Goal: Register for event/course

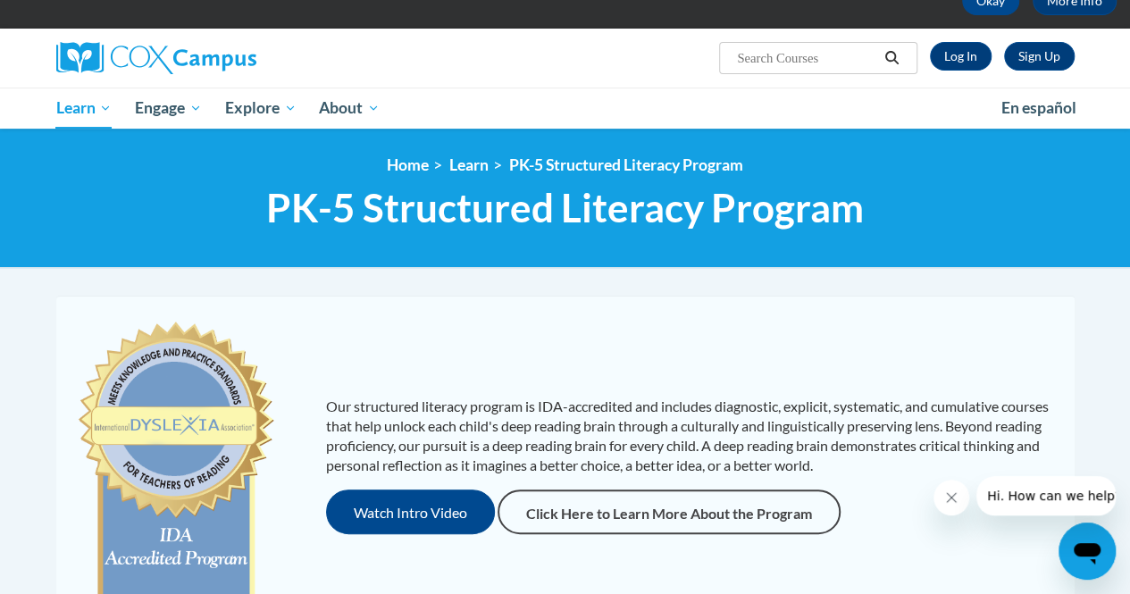
scroll to position [104, 0]
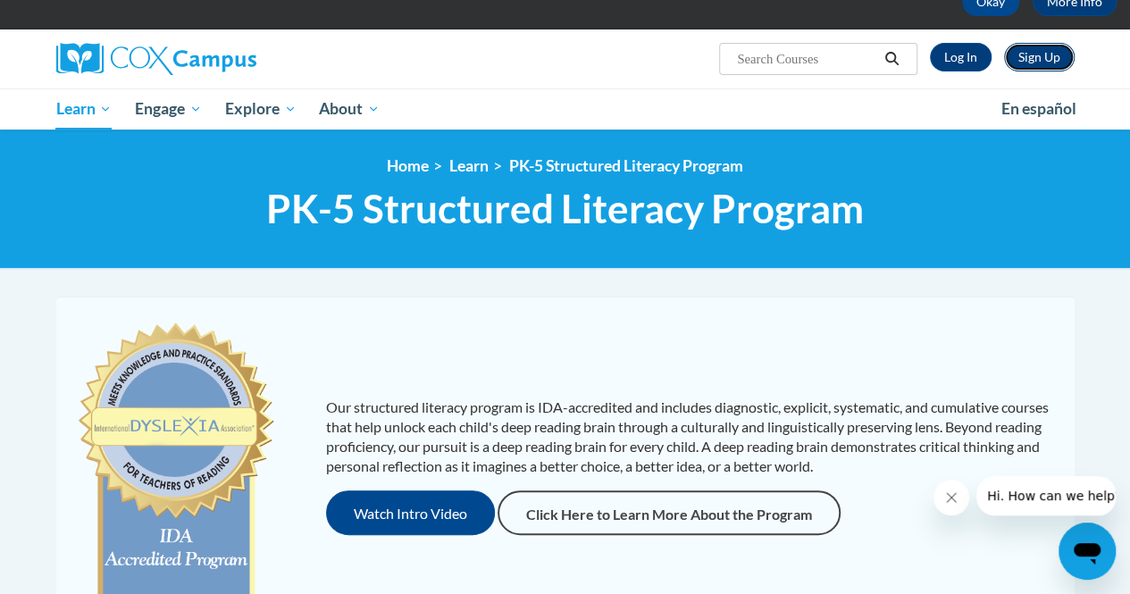
click at [1028, 54] on link "Sign Up" at bounding box center [1039, 57] width 71 height 29
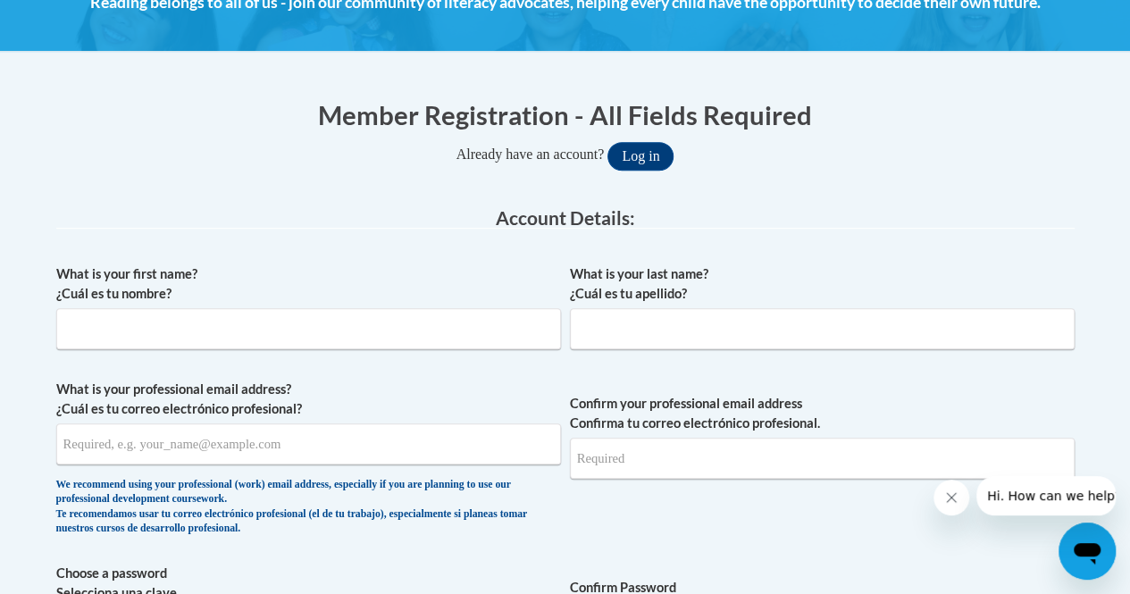
scroll to position [288, 0]
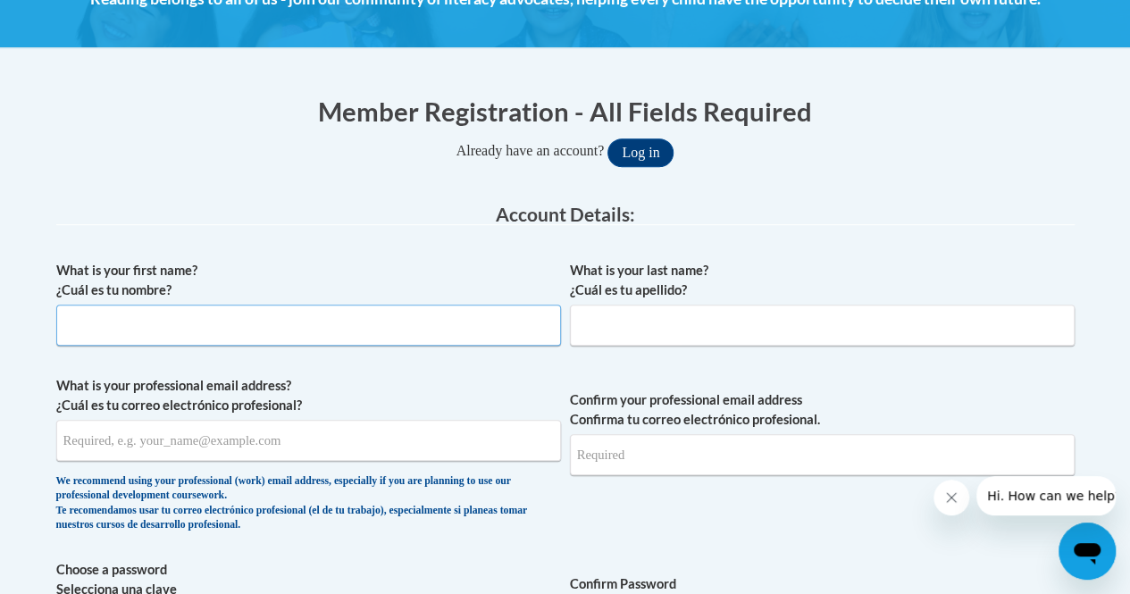
click at [445, 328] on input "What is your first name? ¿Cuál es tu nombre?" at bounding box center [308, 325] width 505 height 41
click at [185, 157] on div "Already have an account? Log in" at bounding box center [565, 152] width 1018 height 29
click at [245, 311] on input "What is your first name? ¿Cuál es tu nombre?" at bounding box center [308, 325] width 505 height 41
type input "Karlee"
type input "Pedersen"
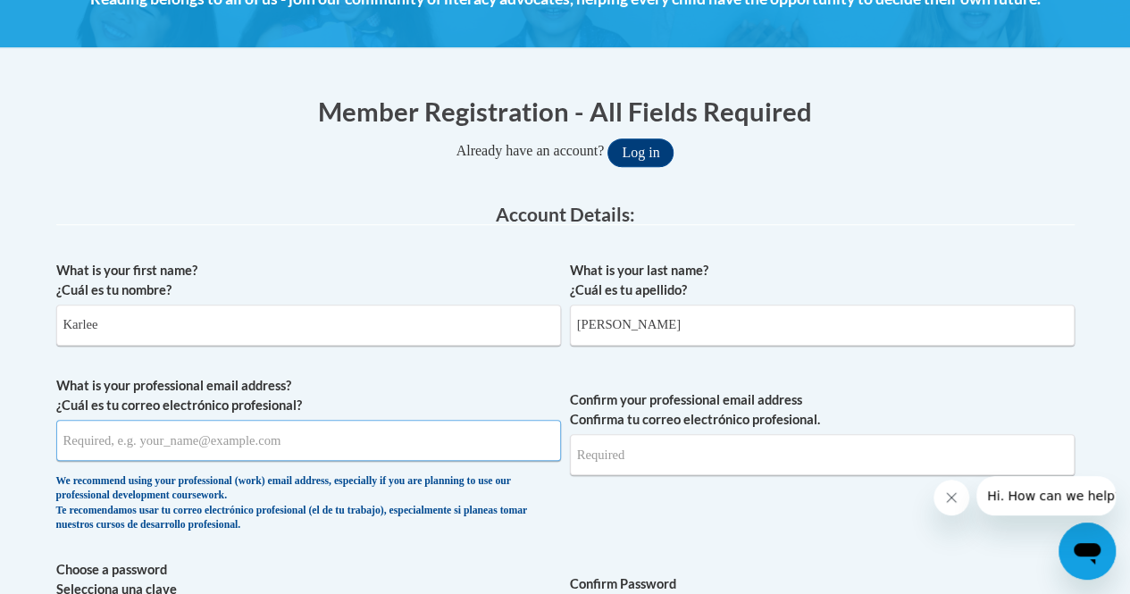
type input "kfayepedersen@gmail.com"
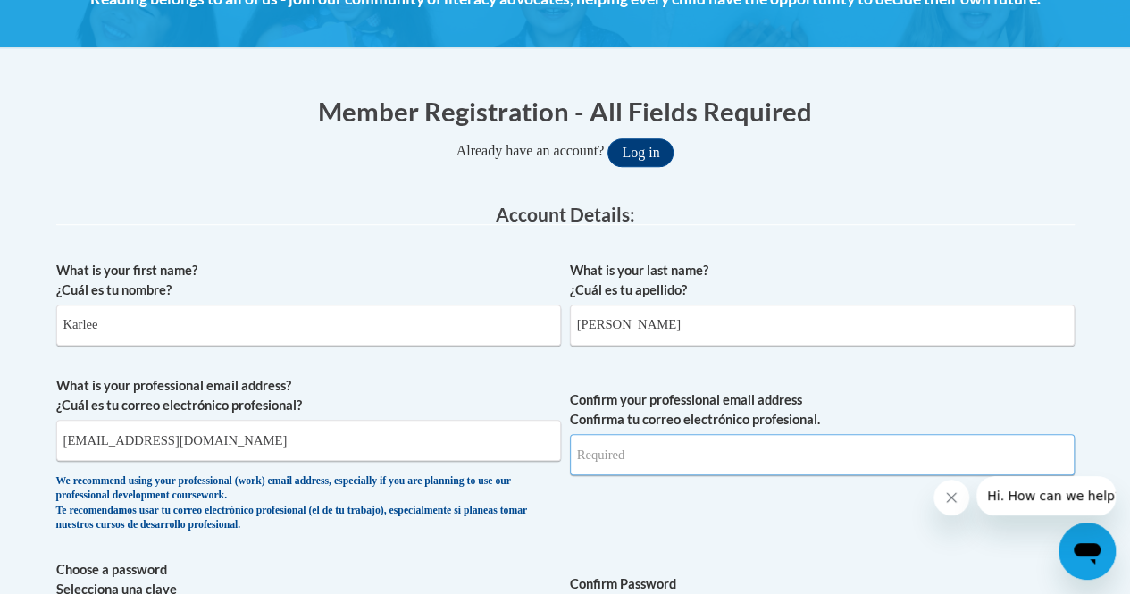
type input "kfayepedersen@gmail.com"
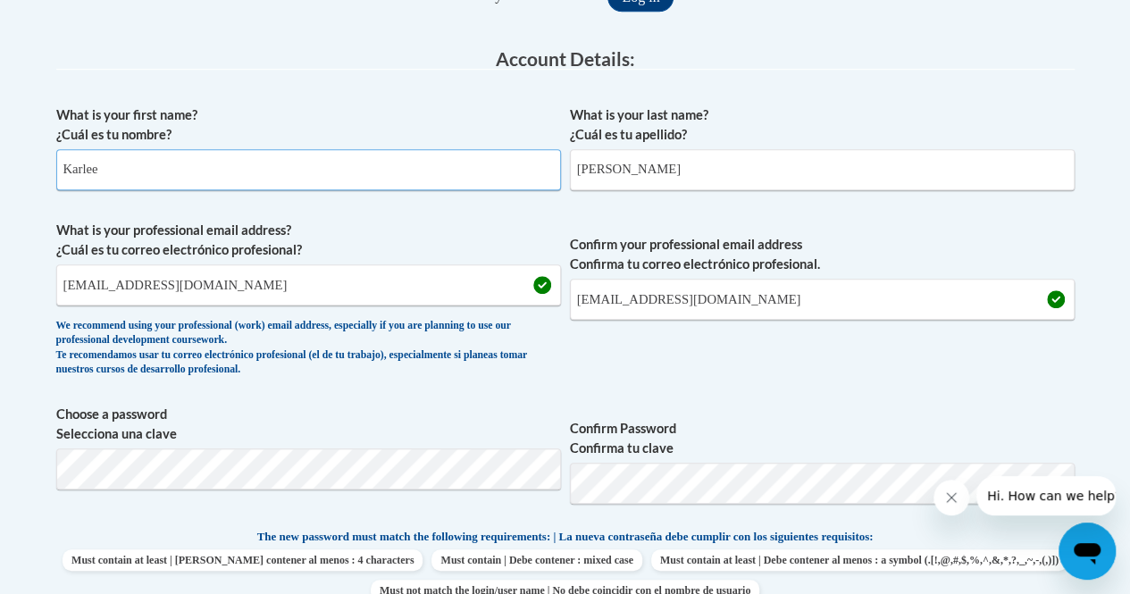
scroll to position [445, 0]
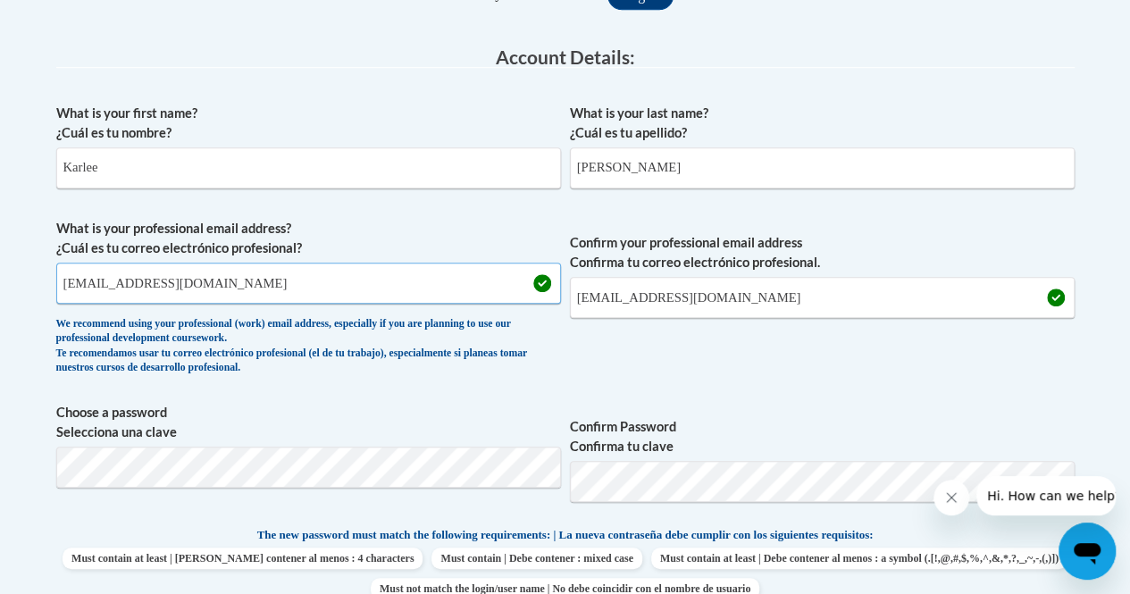
drag, startPoint x: 271, startPoint y: 278, endPoint x: 0, endPoint y: 272, distance: 270.7
type input "pedekf12@uwgb.edu"
drag, startPoint x: 750, startPoint y: 299, endPoint x: 576, endPoint y: 293, distance: 174.3
click at [576, 293] on input "kfayepedersen@gmail.com" at bounding box center [822, 297] width 505 height 41
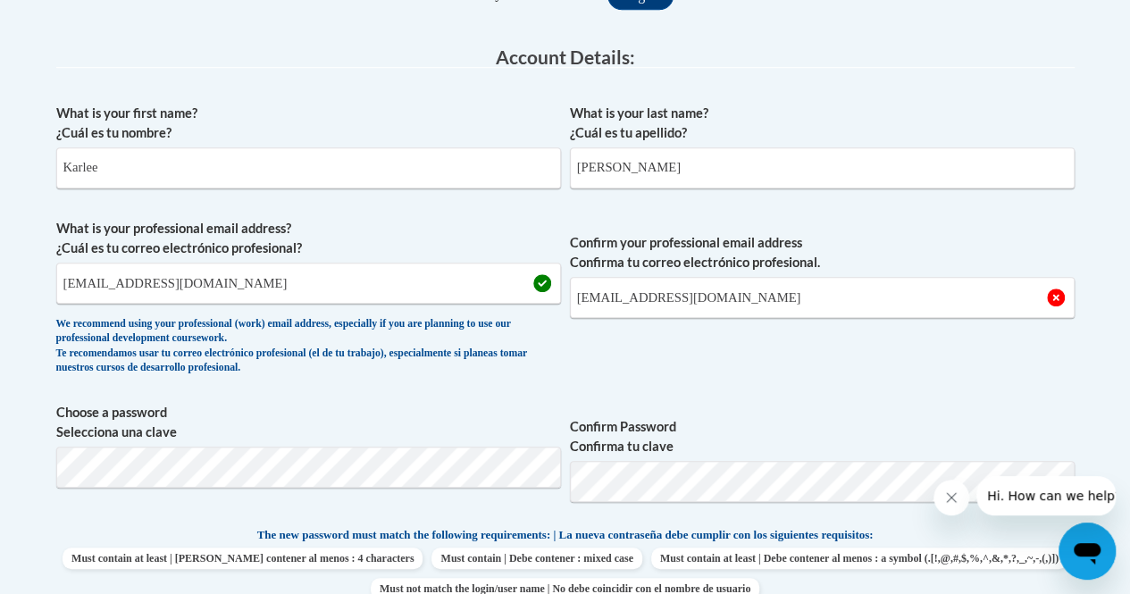
click at [690, 339] on span "Confirm your professional email address Confirma tu correo electrónico profesio…" at bounding box center [822, 301] width 505 height 165
click at [840, 346] on span "Confirm your professional email address Confirma tu correo electrónico profesio…" at bounding box center [822, 301] width 505 height 165
click at [749, 298] on input "pedekf12@uwgb.com" at bounding box center [822, 297] width 505 height 41
click at [710, 333] on span "Confirm your professional email address Confirma tu correo electrónico profesio…" at bounding box center [822, 301] width 505 height 165
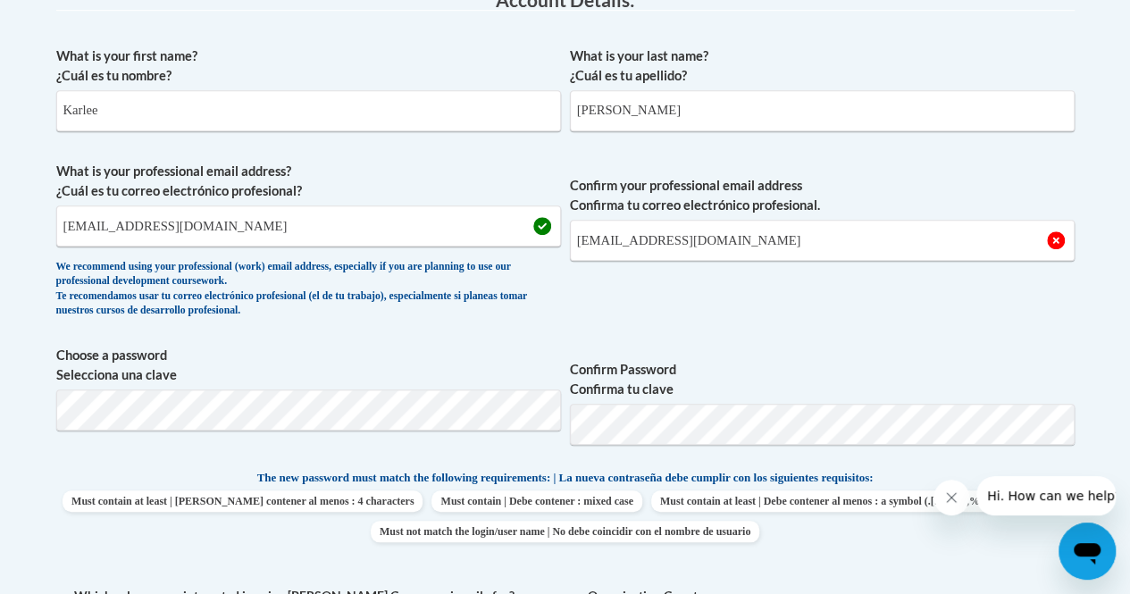
scroll to position [503, 0]
click at [793, 308] on span "Confirm your professional email address Confirma tu correo electrónico profesio…" at bounding box center [822, 243] width 505 height 165
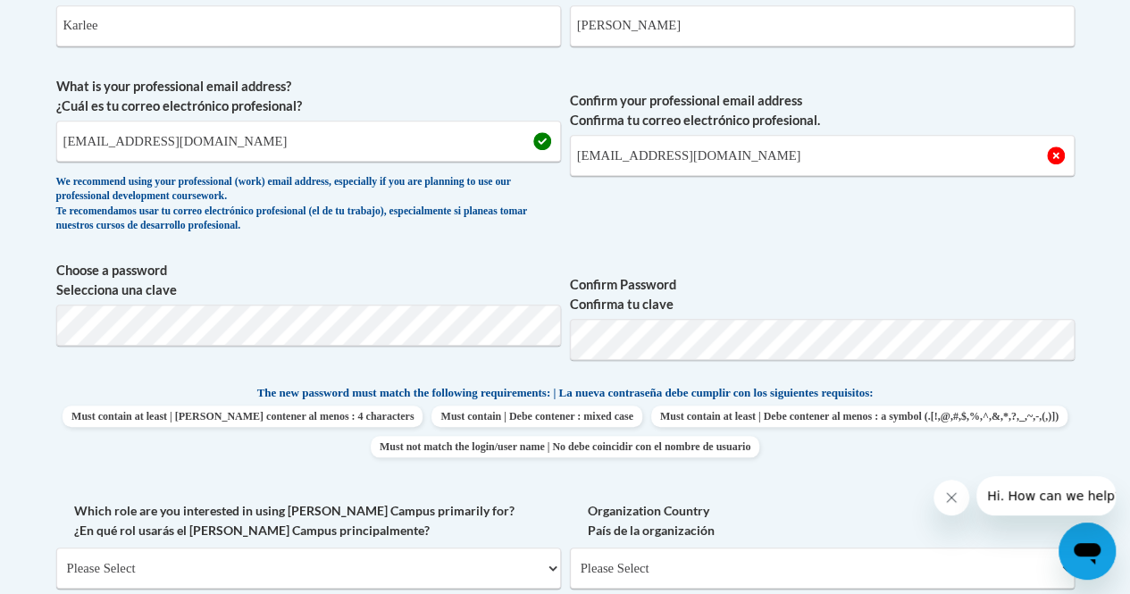
scroll to position [589, 0]
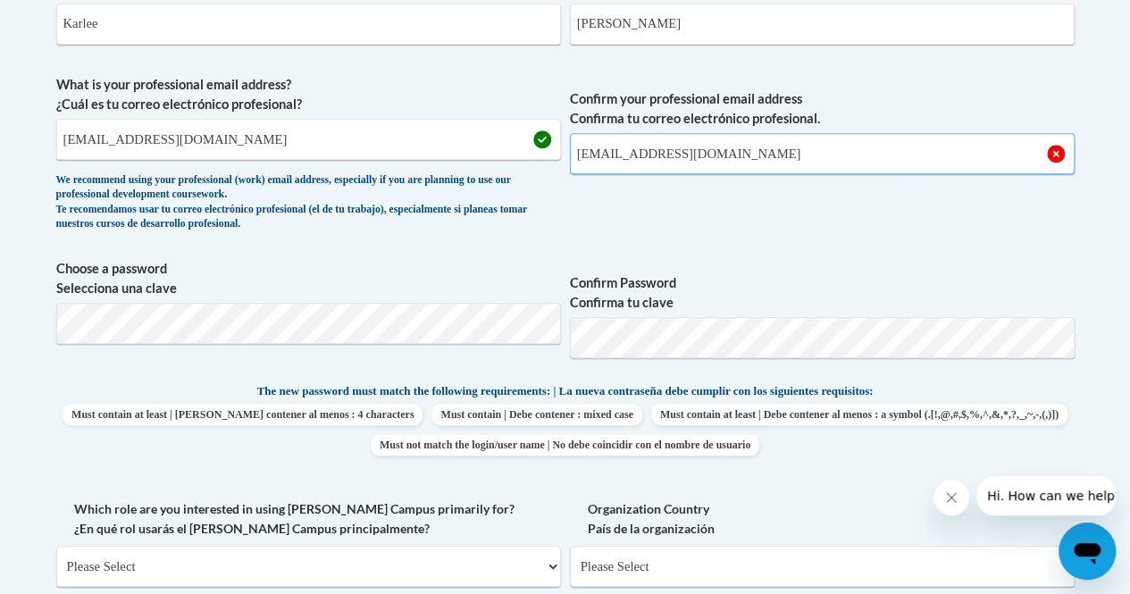
click at [732, 149] on input "pedekf12@uwgb.com" at bounding box center [822, 153] width 505 height 41
type input "pedekf12@uwgb.edu"
click at [933, 245] on div "What is your first name? ¿Cuál es tu nombre? Karlee What is your last name? ¿Cu…" at bounding box center [565, 366] width 1018 height 830
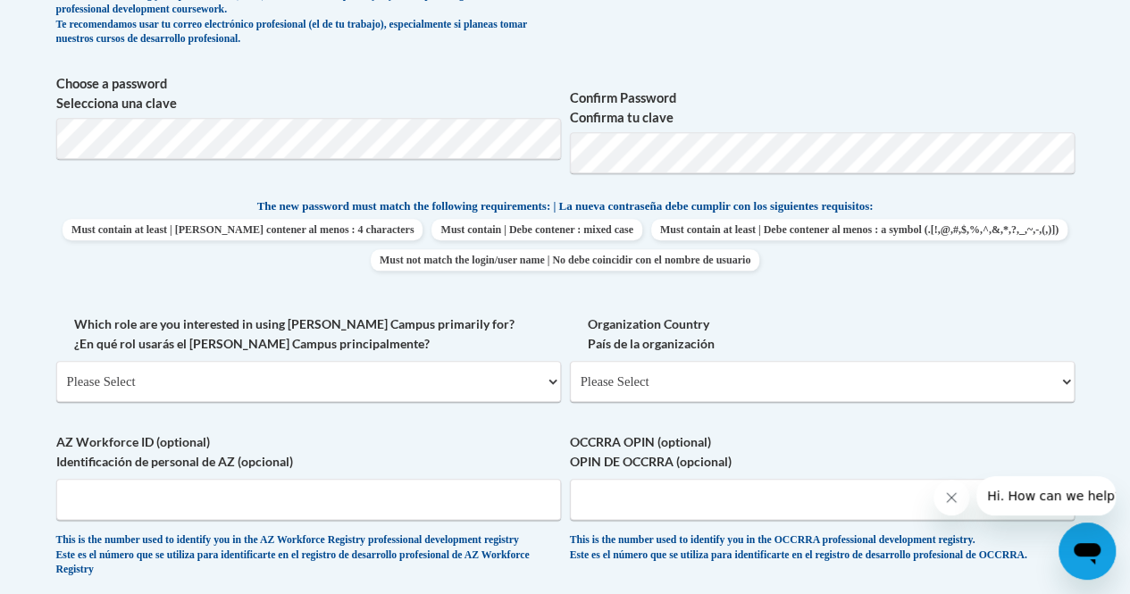
scroll to position [784, 0]
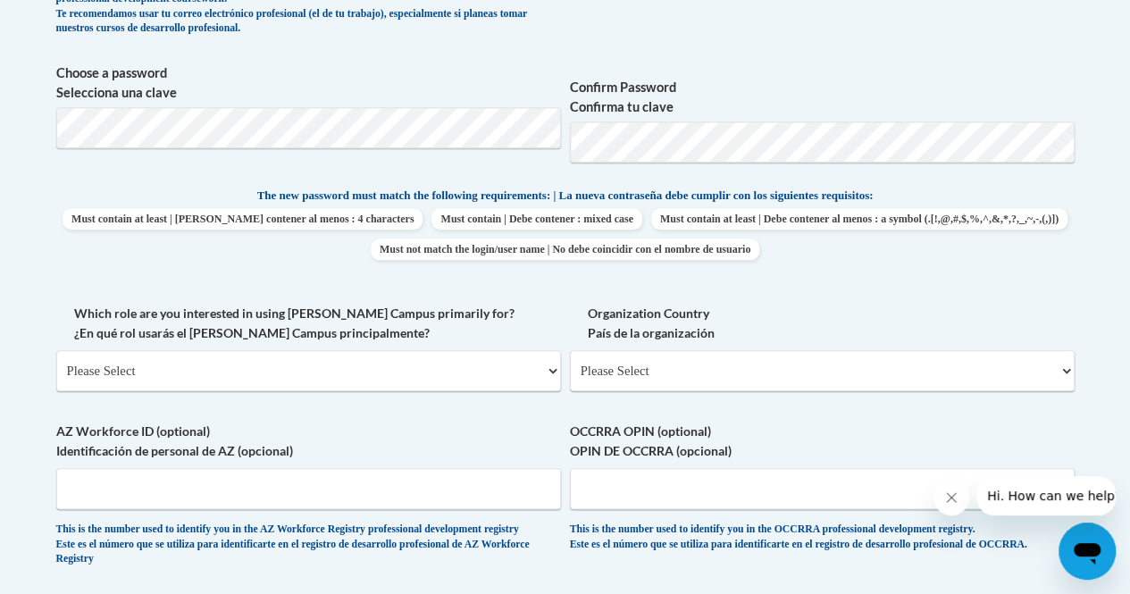
drag, startPoint x: 849, startPoint y: 278, endPoint x: 557, endPoint y: 284, distance: 291.3
click at [557, 284] on div "What is your first name? ¿Cuál es tu nombre? Karlee What is your last name? ¿Cu…" at bounding box center [565, 170] width 1018 height 830
click at [343, 362] on select "Please Select College/University | Colegio/Universidad Community/Nonprofit Part…" at bounding box center [308, 370] width 505 height 41
select select "5a18ea06-2b54-4451-96f2-d152daf9eac5"
click at [56, 350] on select "Please Select College/University | Colegio/Universidad Community/Nonprofit Part…" at bounding box center [308, 370] width 505 height 41
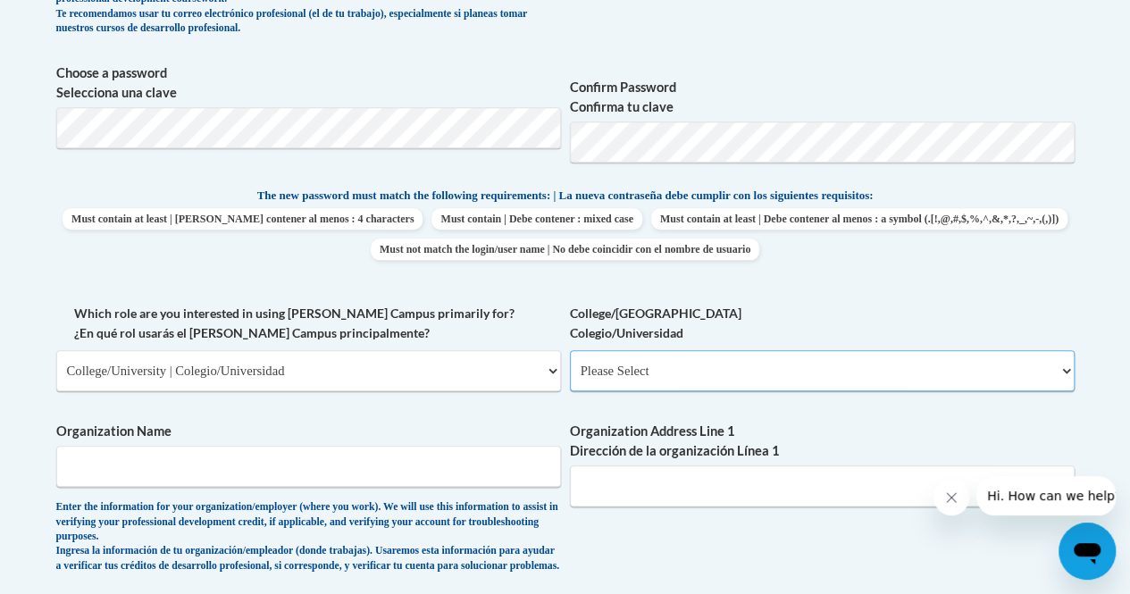
click at [616, 378] on select "Please Select College/University Staff | Empleado universitario College/Univers…" at bounding box center [822, 370] width 505 height 41
select select "99b32b07-cffc-426c-8bf6-0cd77760d84b"
click at [570, 350] on select "Please Select College/University Staff | Empleado universitario College/Univers…" at bounding box center [822, 370] width 505 height 41
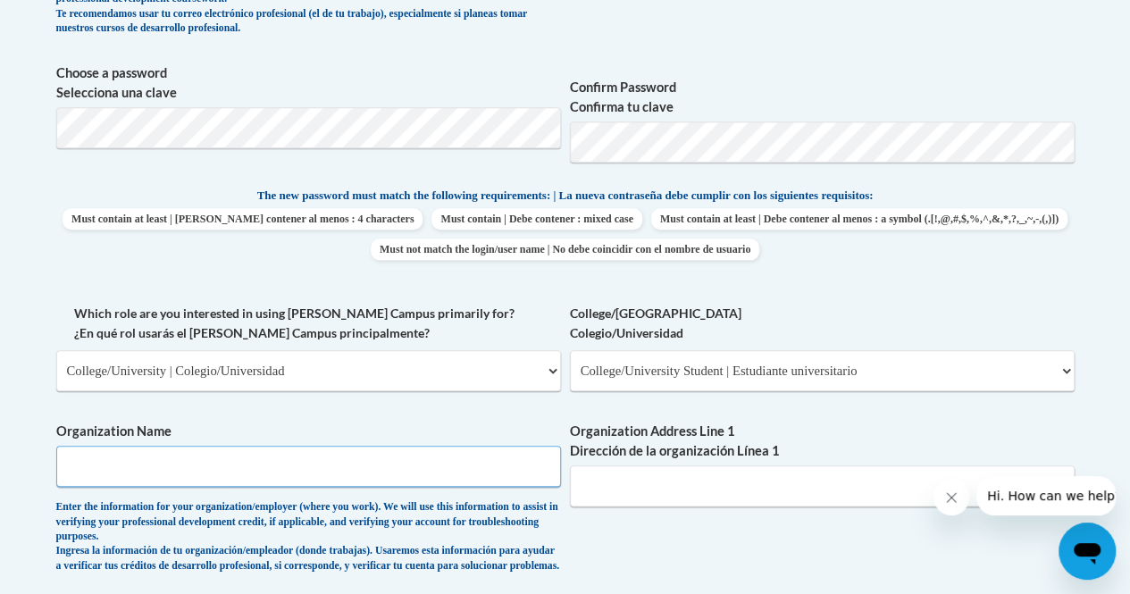
click at [411, 469] on input "Organization Name" at bounding box center [308, 466] width 505 height 41
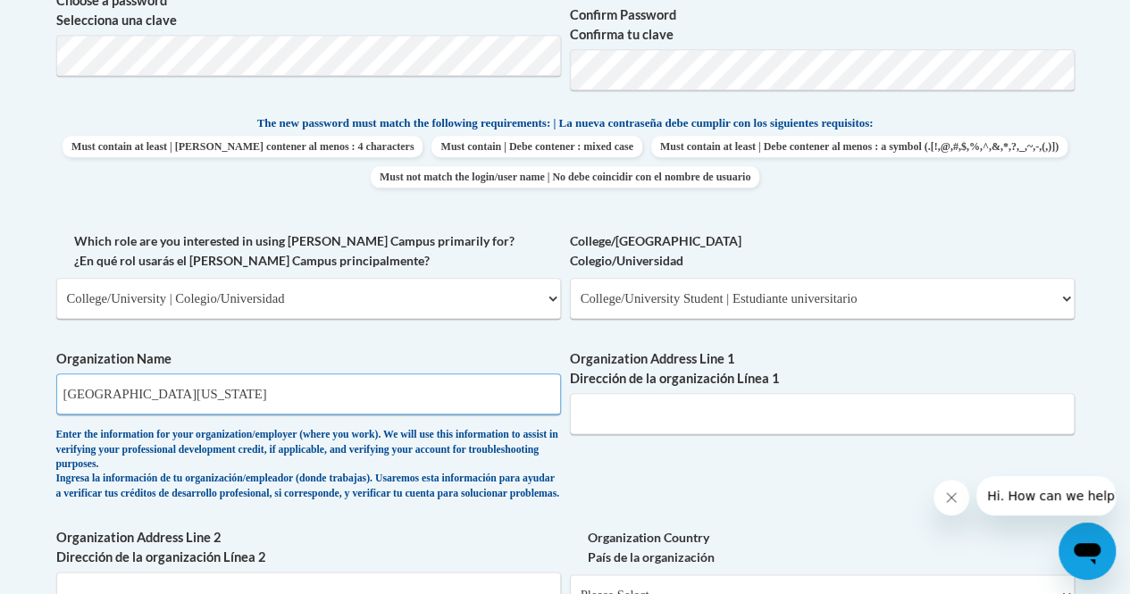
scroll to position [857, 0]
type input "University of Wisconsin- Green Bay"
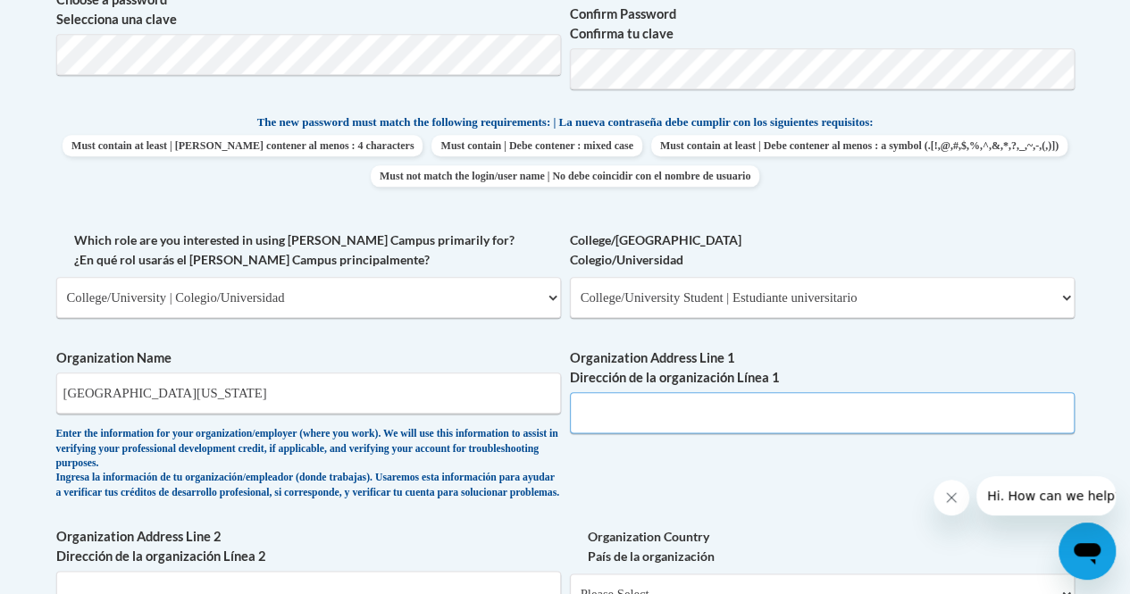
click at [652, 411] on input "Organization Address Line 1 Dirección de la organización Línea 1" at bounding box center [822, 412] width 505 height 41
paste input "2420 Nicolet Dr, Green Bay, WI 54311"
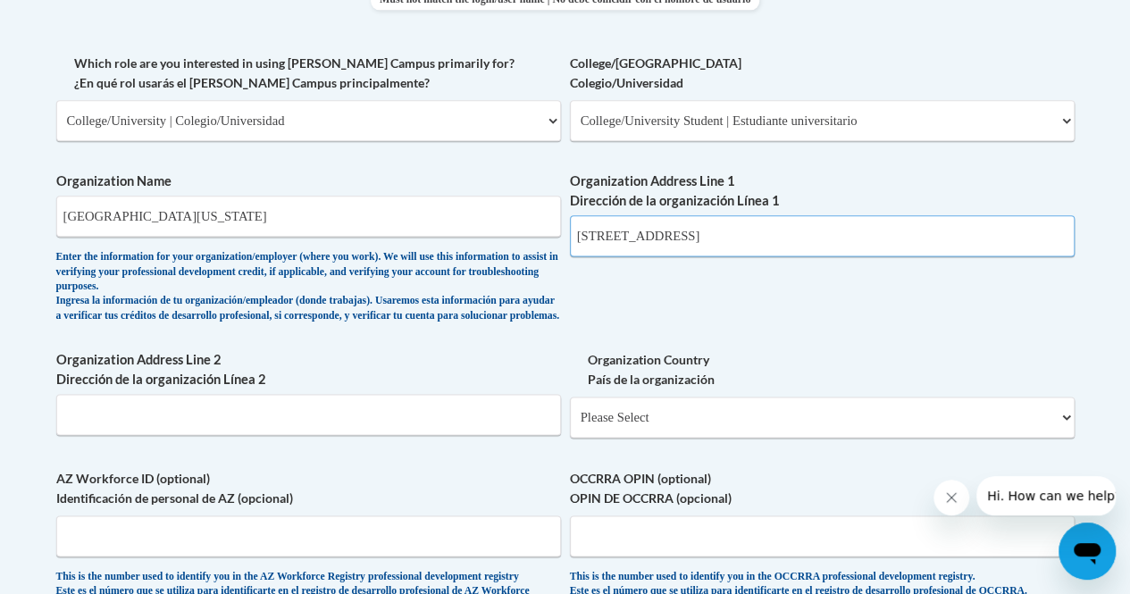
scroll to position [1063, 0]
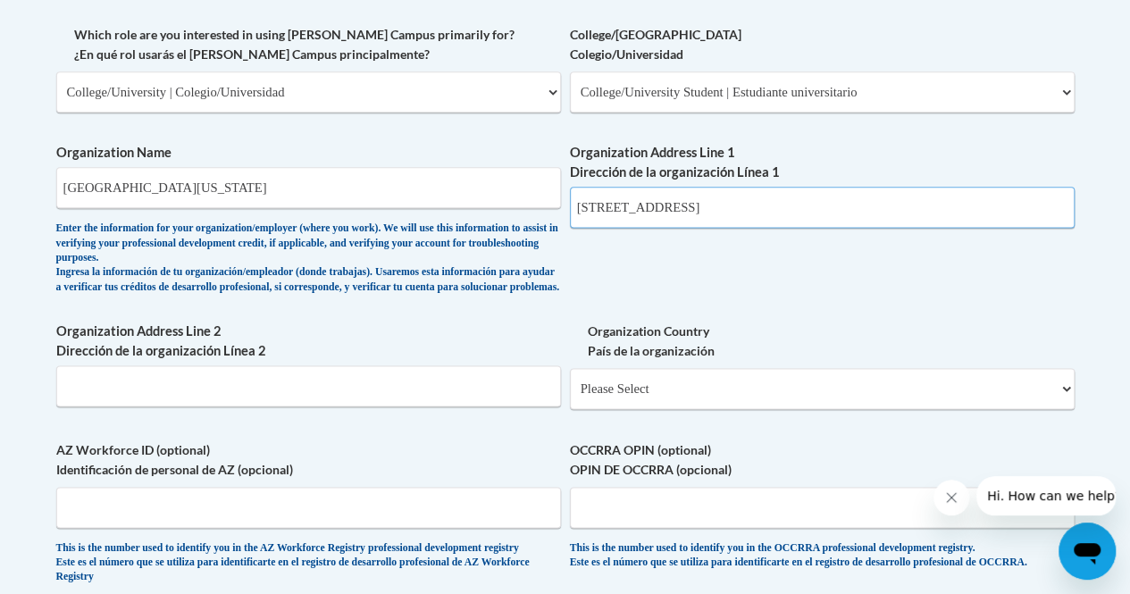
type input "2420 Nicolet Dr, Green Bay, WI 54311"
click at [664, 280] on div "What is your first name? ¿Cuál es tu nombre? Karlee What is your last name? ¿Cu…" at bounding box center [565, 40] width 1018 height 1126
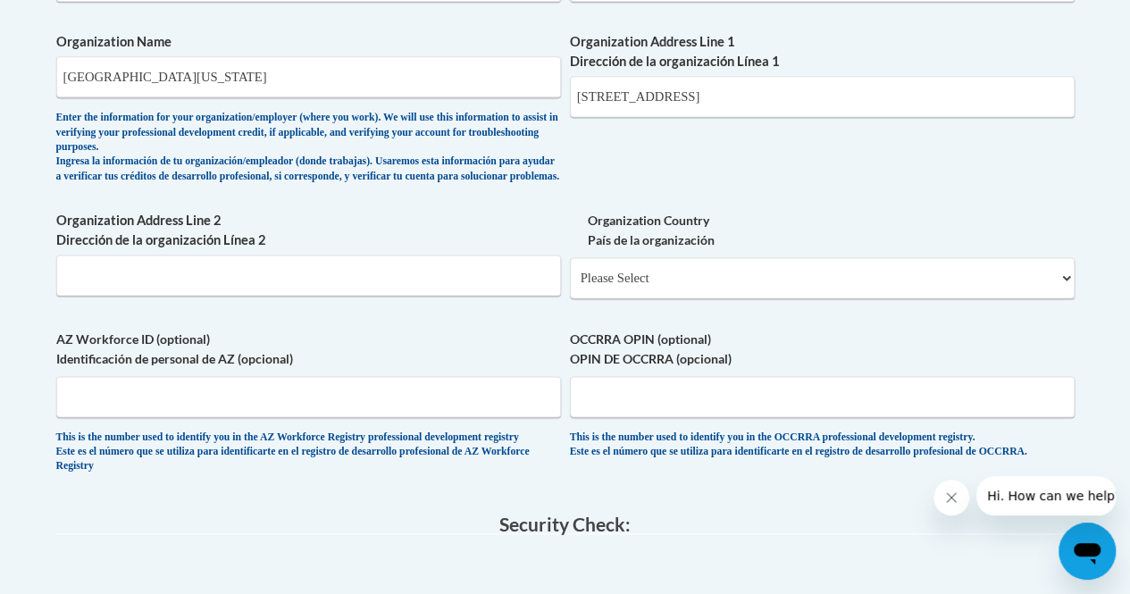
scroll to position [1179, 0]
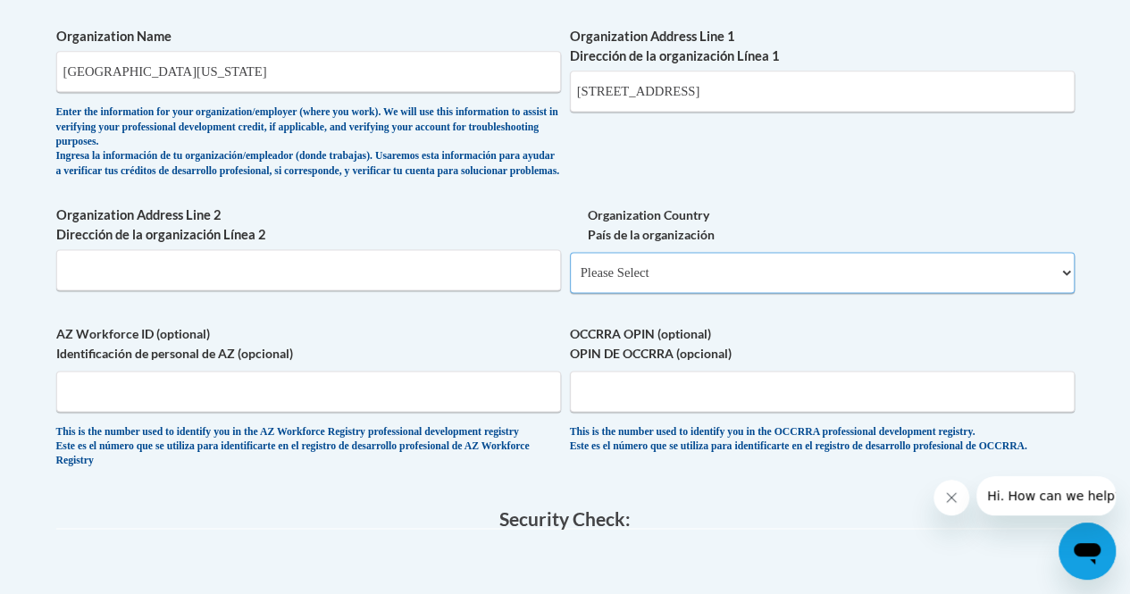
click at [702, 284] on select "Please Select United States | Estados Unidos Outside of the United States | Fue…" at bounding box center [822, 272] width 505 height 41
select select "ad49bcad-a171-4b2e-b99c-48b446064914"
click at [570, 266] on select "Please Select United States | Estados Unidos Outside of the United States | Fue…" at bounding box center [822, 272] width 505 height 41
select select
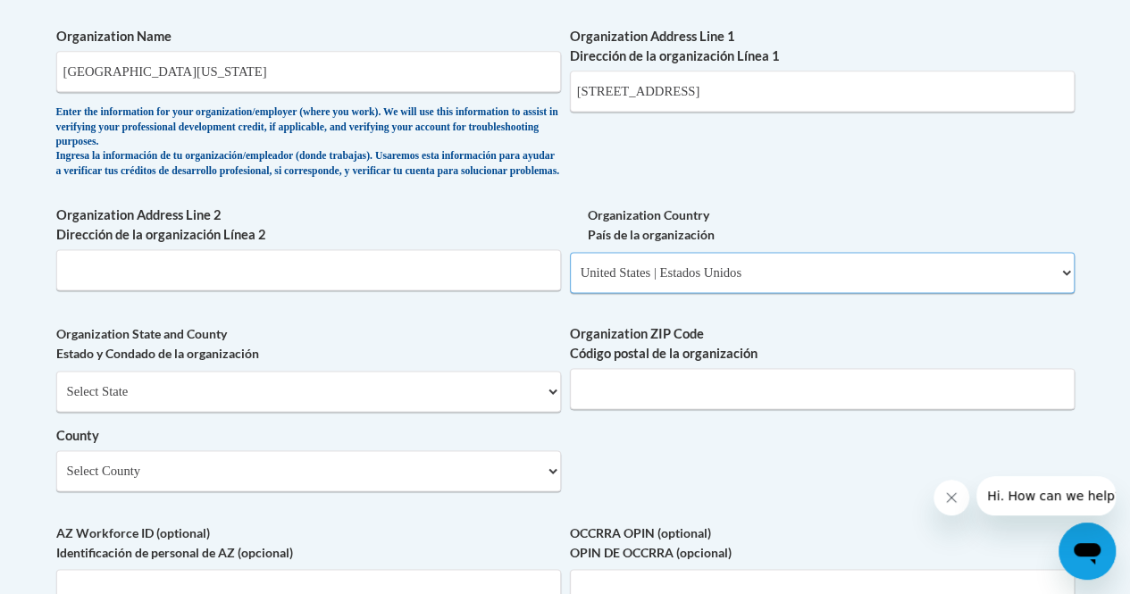
scroll to position [1236, 0]
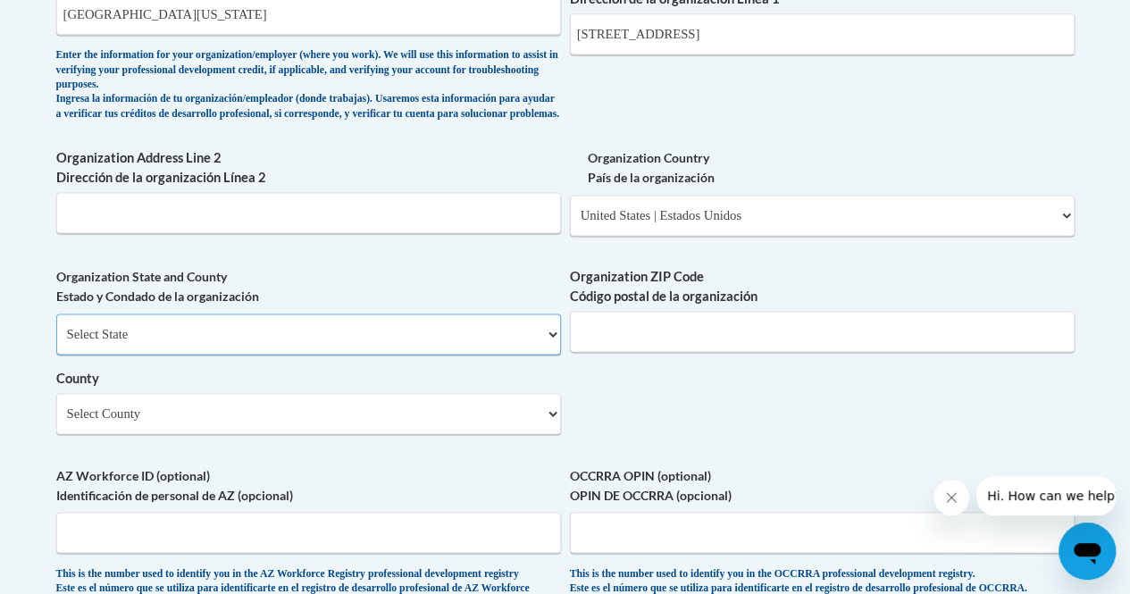
click at [489, 340] on select "Select State Alabama Alaska Arizona Arkansas California Colorado Connecticut De…" at bounding box center [308, 334] width 505 height 41
select select "Wisconsin"
click at [56, 327] on select "Select State Alabama Alaska Arizona Arkansas California Colorado Connecticut De…" at bounding box center [308, 334] width 505 height 41
click at [719, 347] on input "Organization ZIP Code Código postal de la organización" at bounding box center [822, 331] width 505 height 41
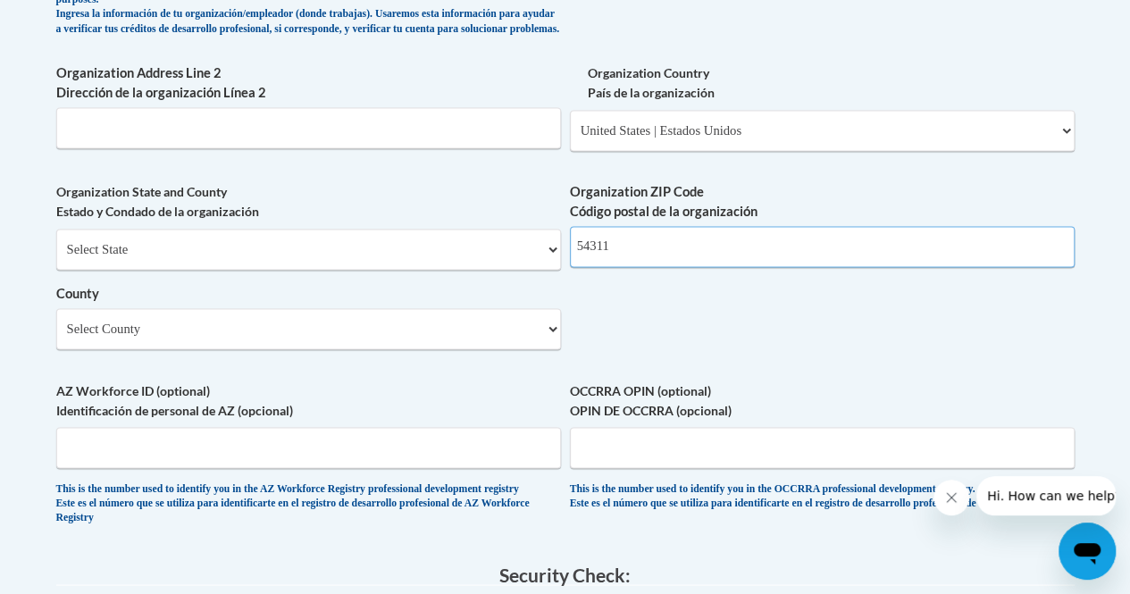
scroll to position [1326, 0]
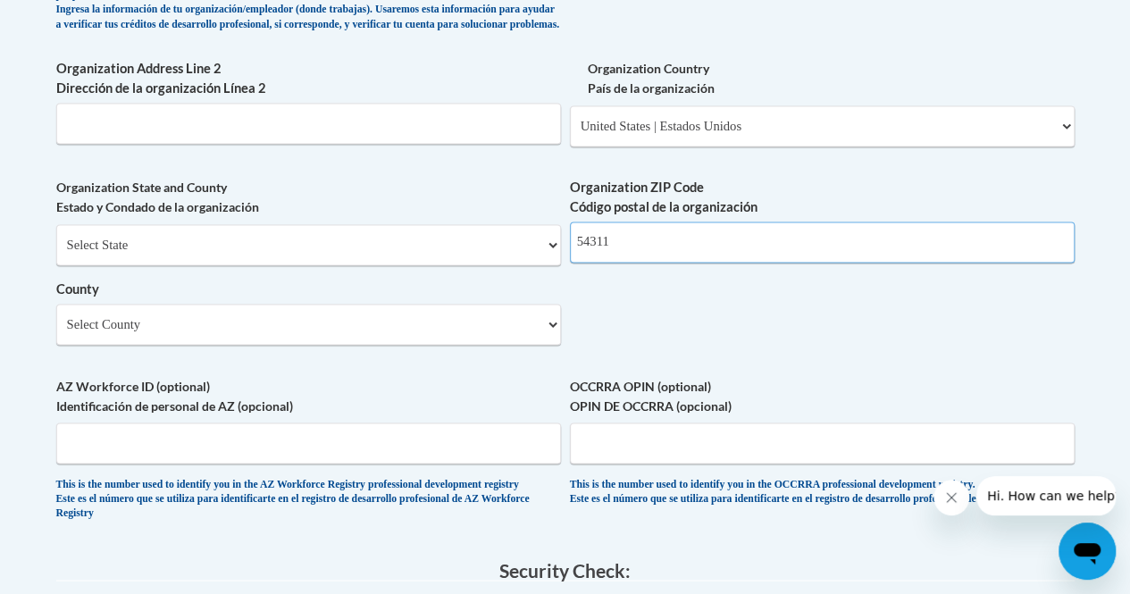
type input "54311"
click at [436, 337] on select "Select County Adams Ashland Barron Bayfield Brown Buffalo Burnett Calumet Chipp…" at bounding box center [308, 324] width 505 height 41
select select "Brown"
click at [56, 317] on select "Select County Adams Ashland Barron Bayfield Brown Buffalo Burnett Calumet Chipp…" at bounding box center [308, 324] width 505 height 41
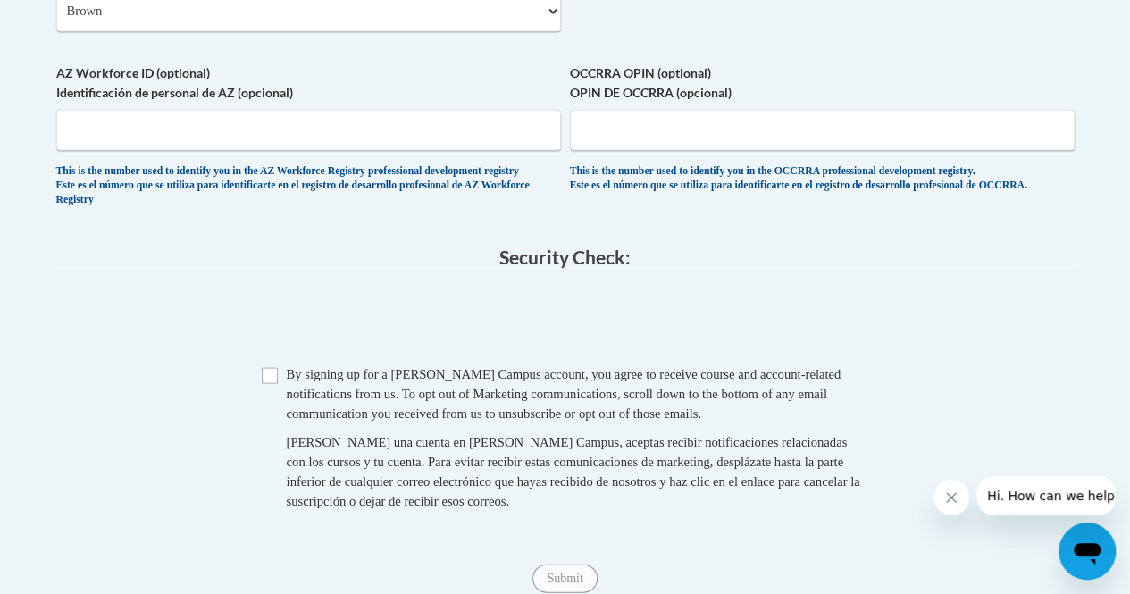
scroll to position [1727, 0]
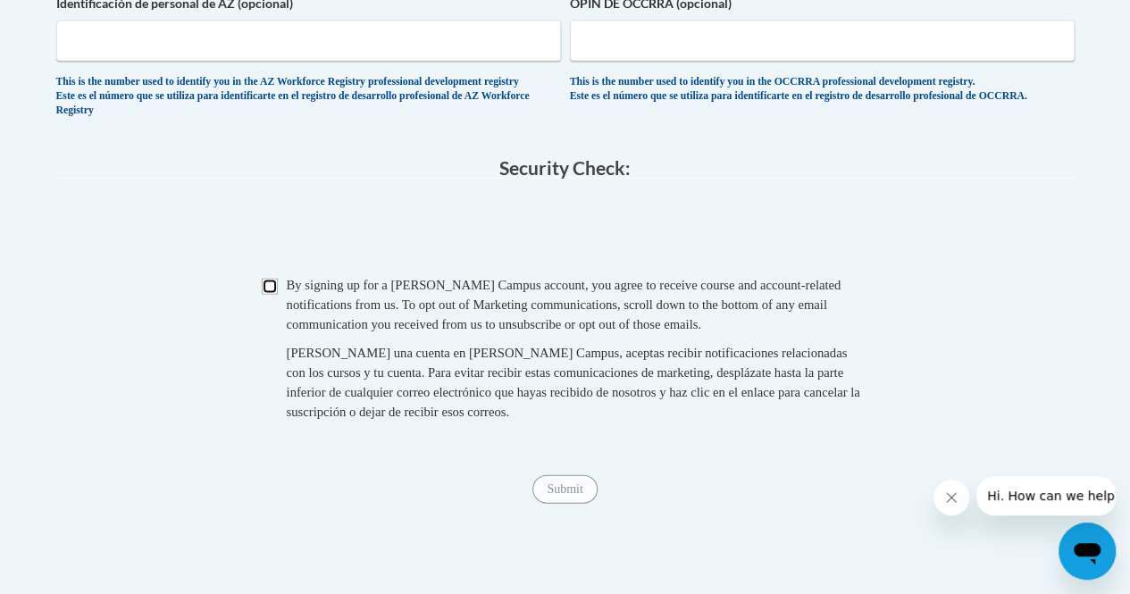
click at [270, 295] on input "Checkbox" at bounding box center [270, 287] width 16 height 16
checkbox input "true"
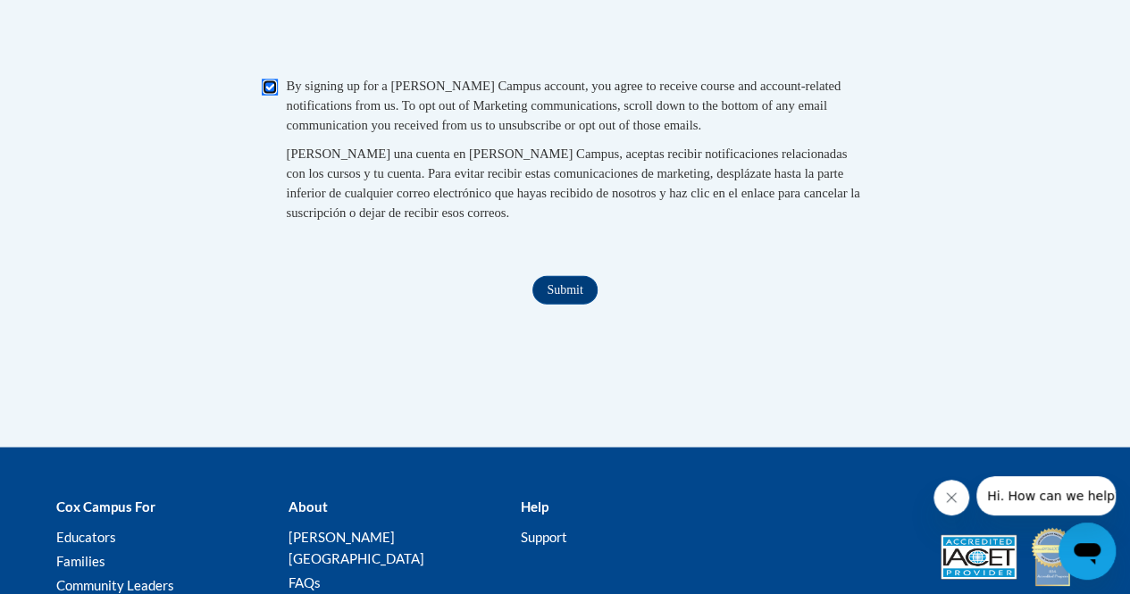
scroll to position [1928, 0]
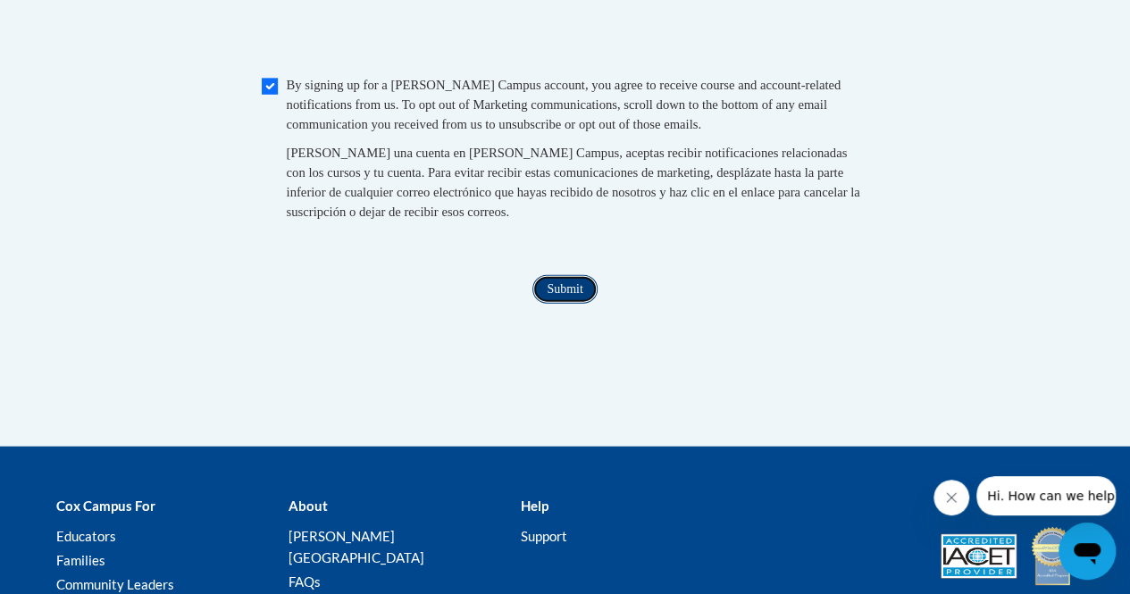
click at [550, 304] on input "Submit" at bounding box center [564, 289] width 64 height 29
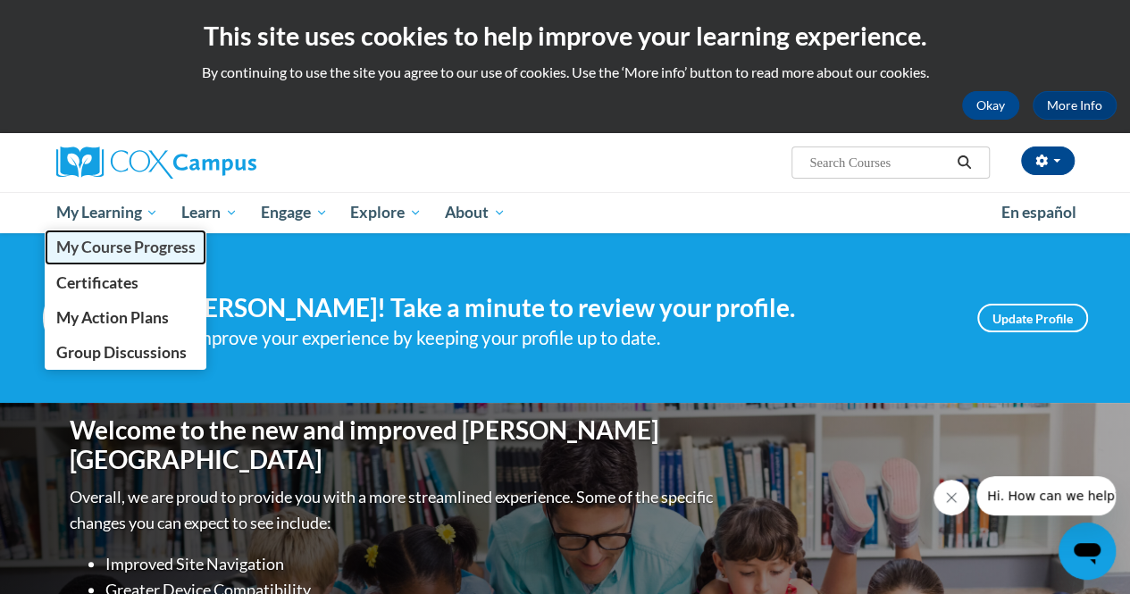
click at [159, 247] on span "My Course Progress" at bounding box center [124, 247] width 139 height 19
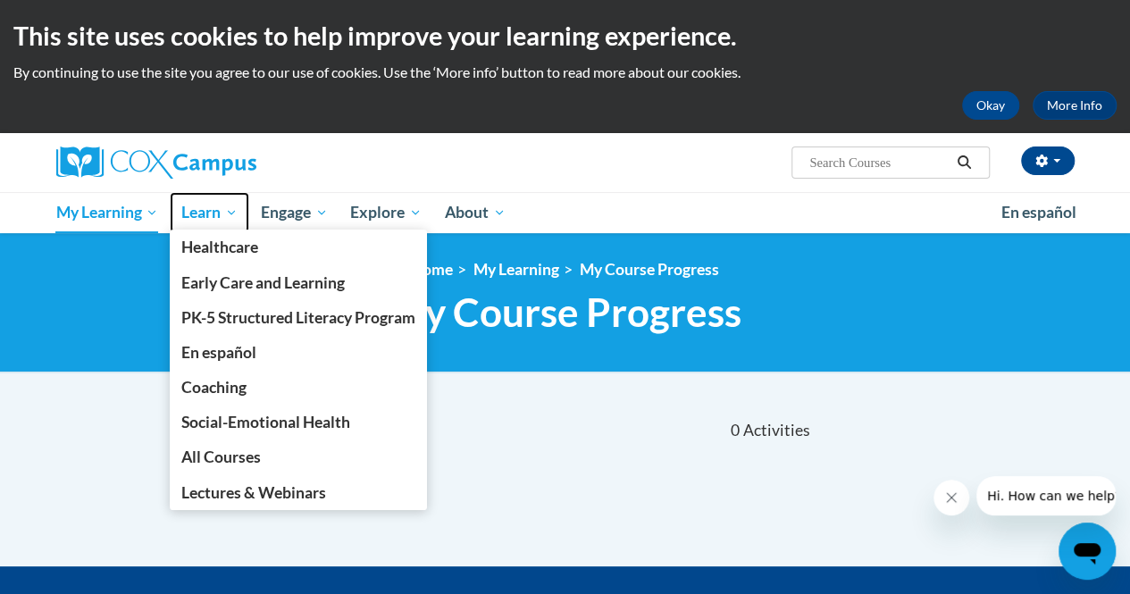
click at [235, 212] on span "Learn" at bounding box center [209, 212] width 56 height 21
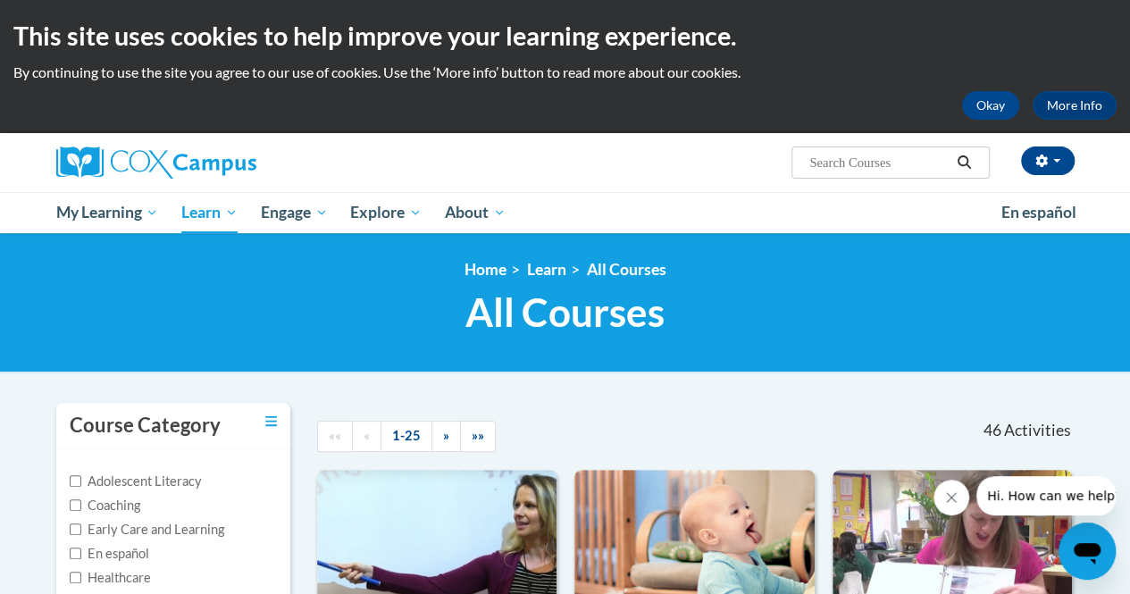
click at [779, 309] on h1 "All Courses All Courses" at bounding box center [565, 312] width 1018 height 47
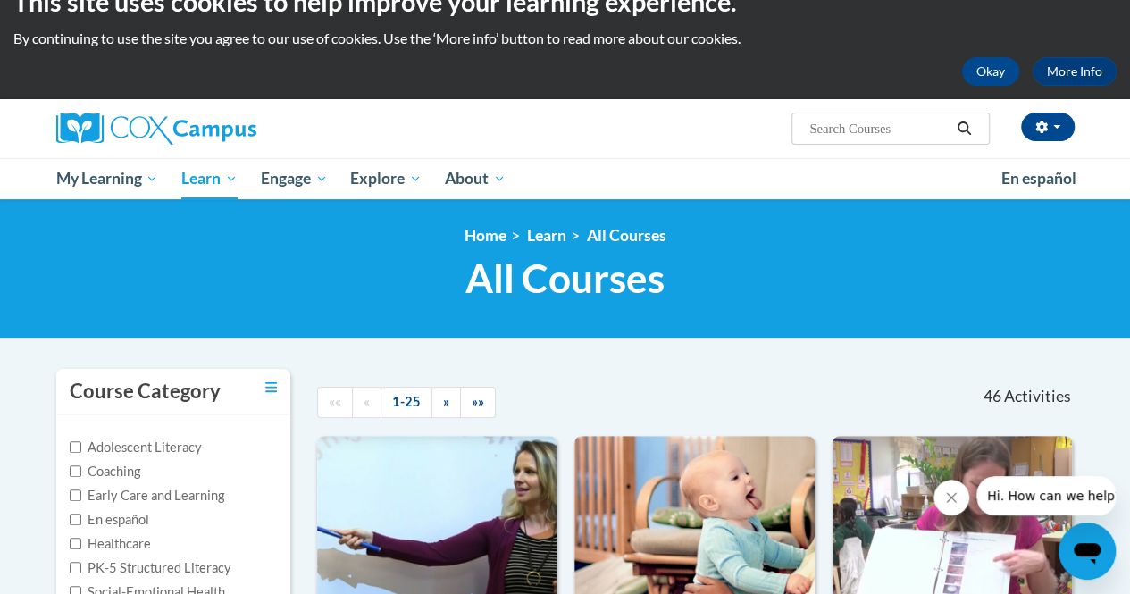
scroll to position [35, 0]
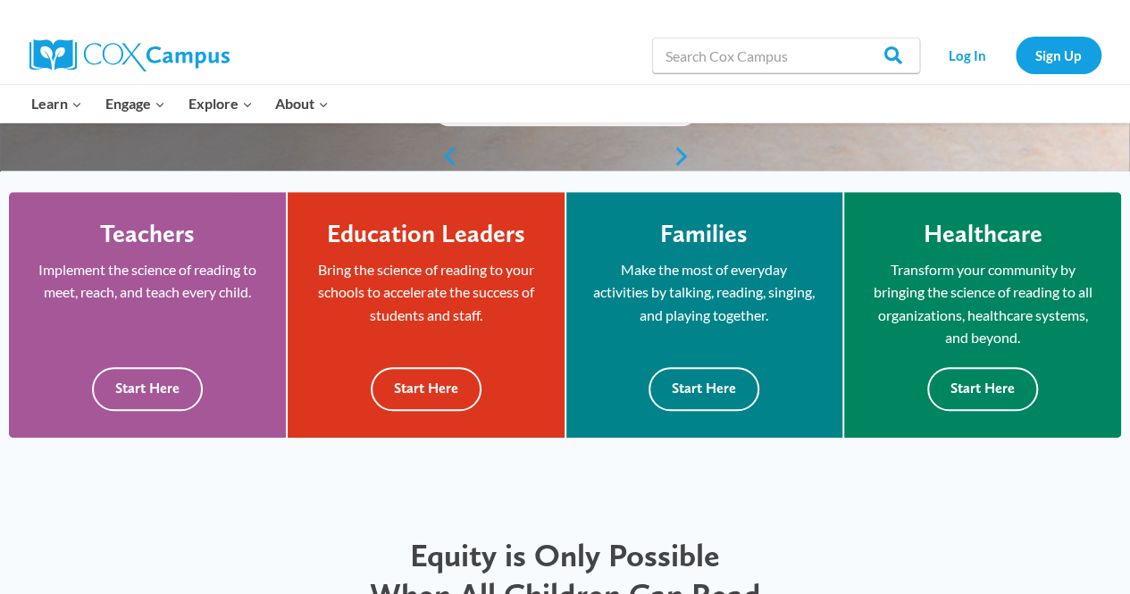
scroll to position [440, 0]
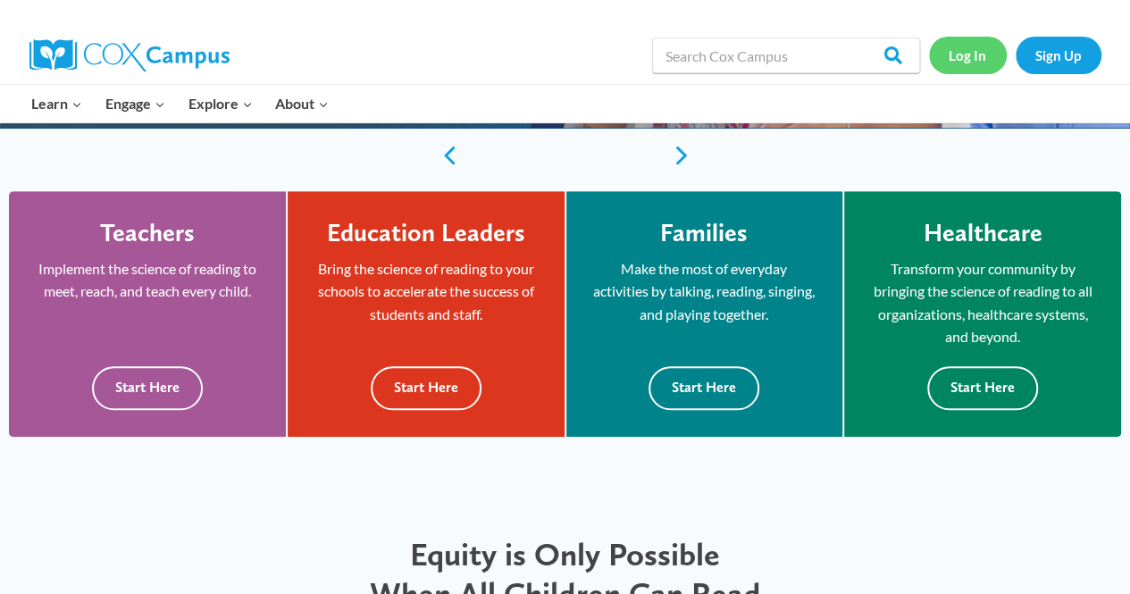
click at [977, 43] on link "Log In" at bounding box center [968, 55] width 78 height 37
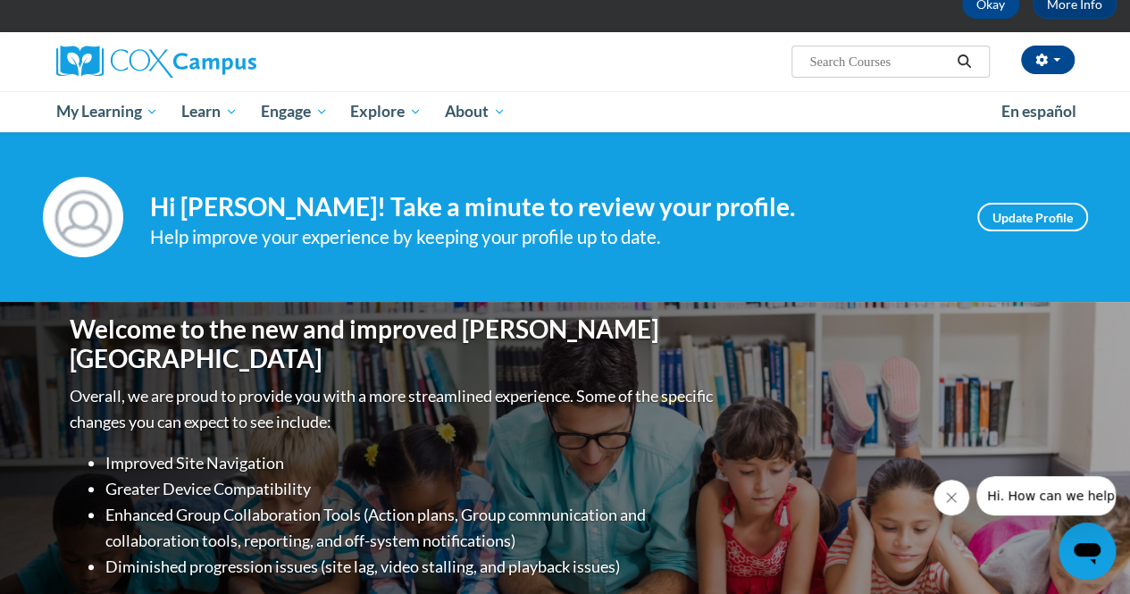
scroll to position [98, 0]
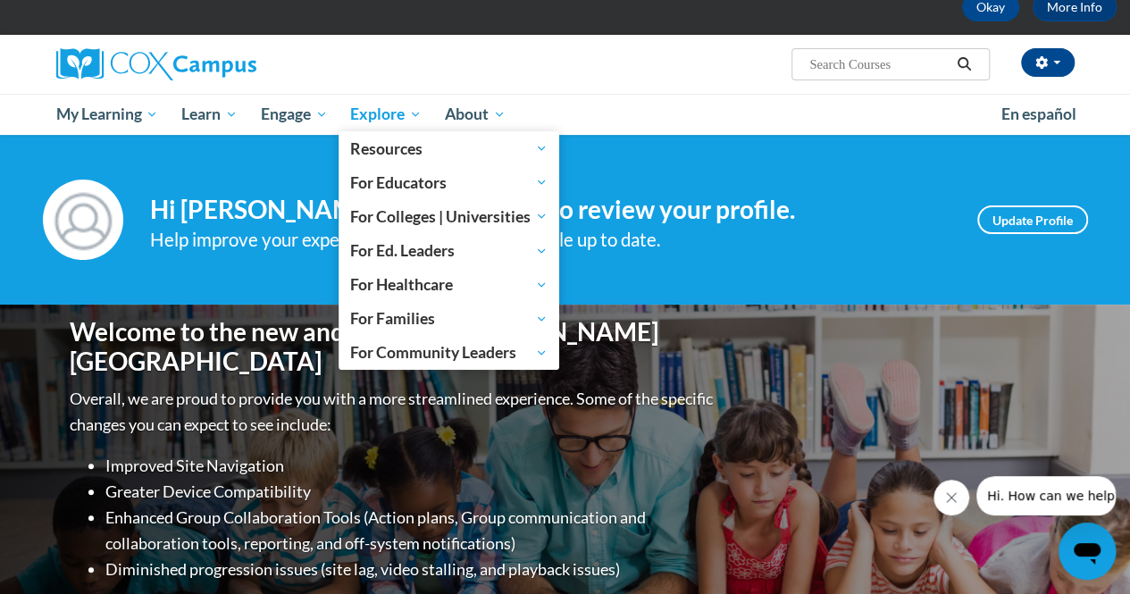
click at [383, 112] on span "Explore" at bounding box center [385, 114] width 71 height 21
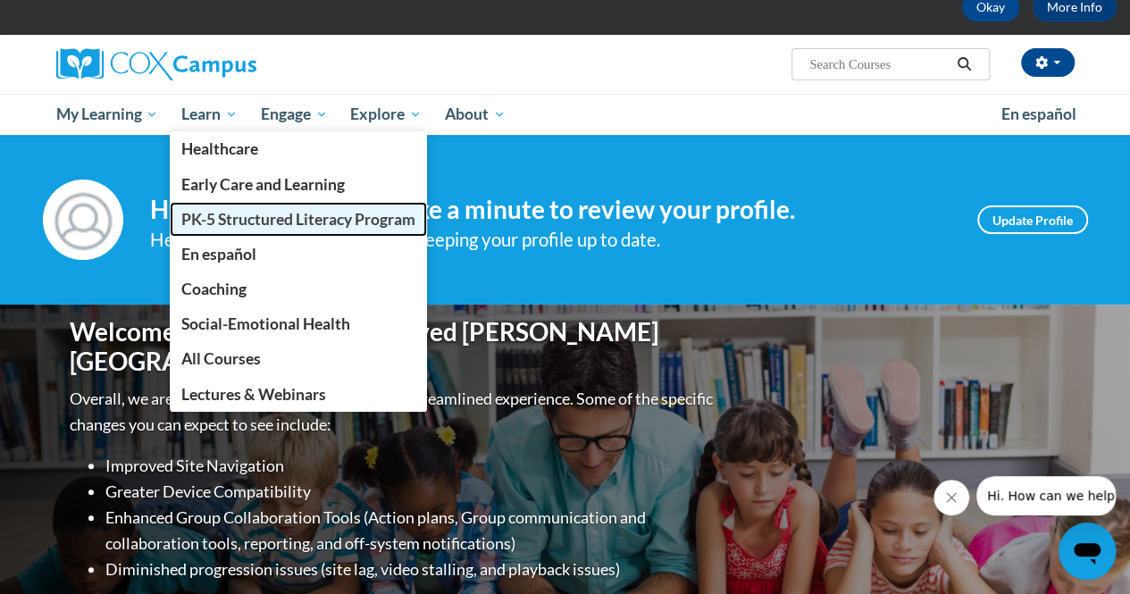
click at [303, 222] on span "PK-5 Structured Literacy Program" at bounding box center [298, 219] width 234 height 19
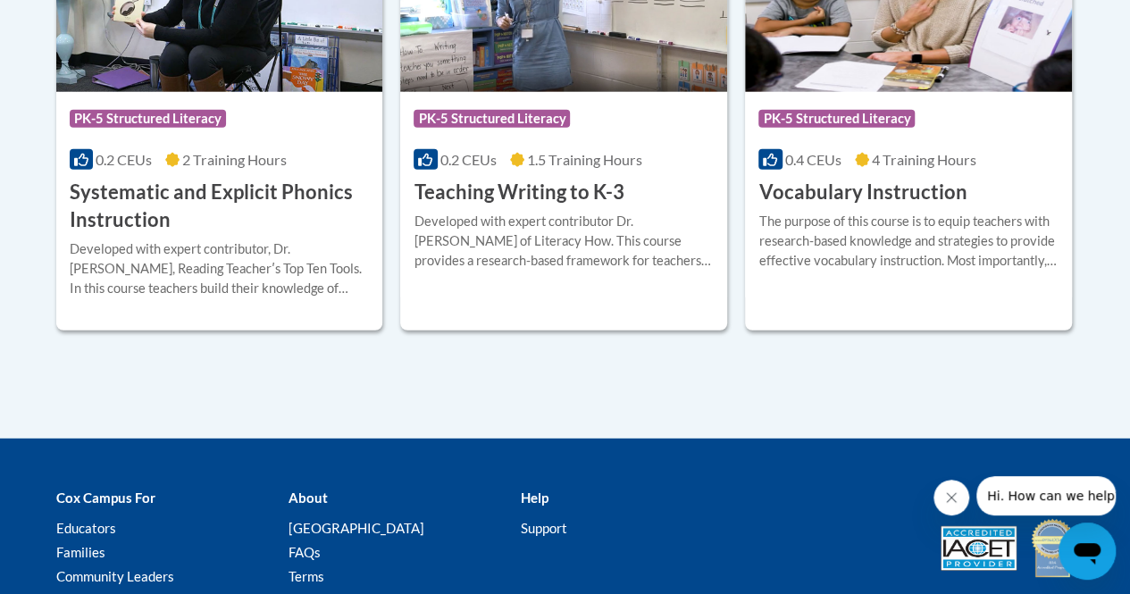
scroll to position [2276, 0]
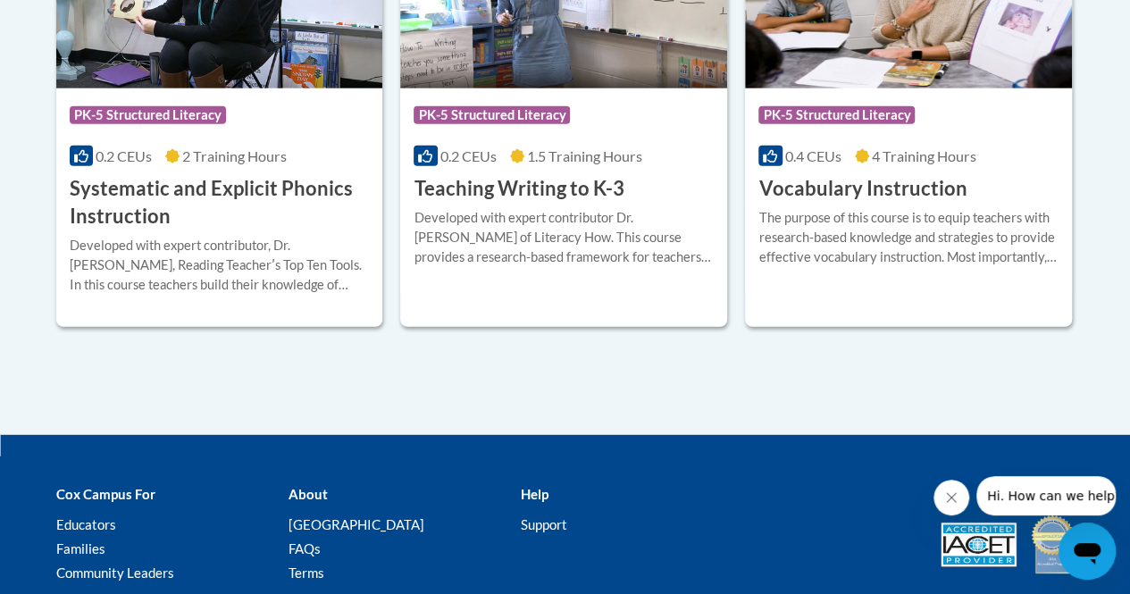
drag, startPoint x: 820, startPoint y: 376, endPoint x: 500, endPoint y: 441, distance: 326.4
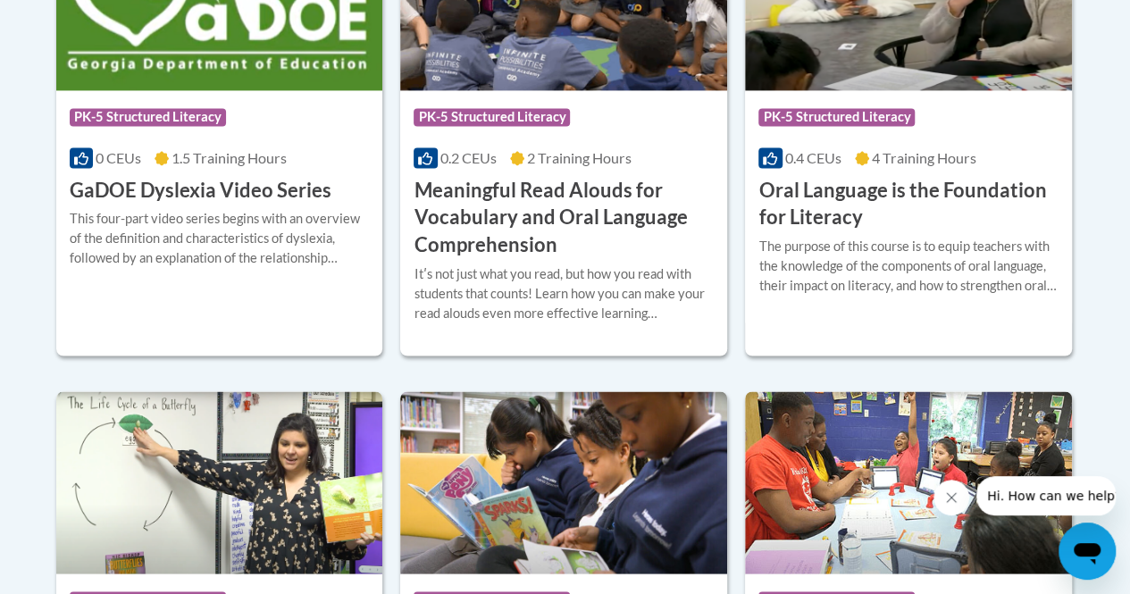
scroll to position [1345, 0]
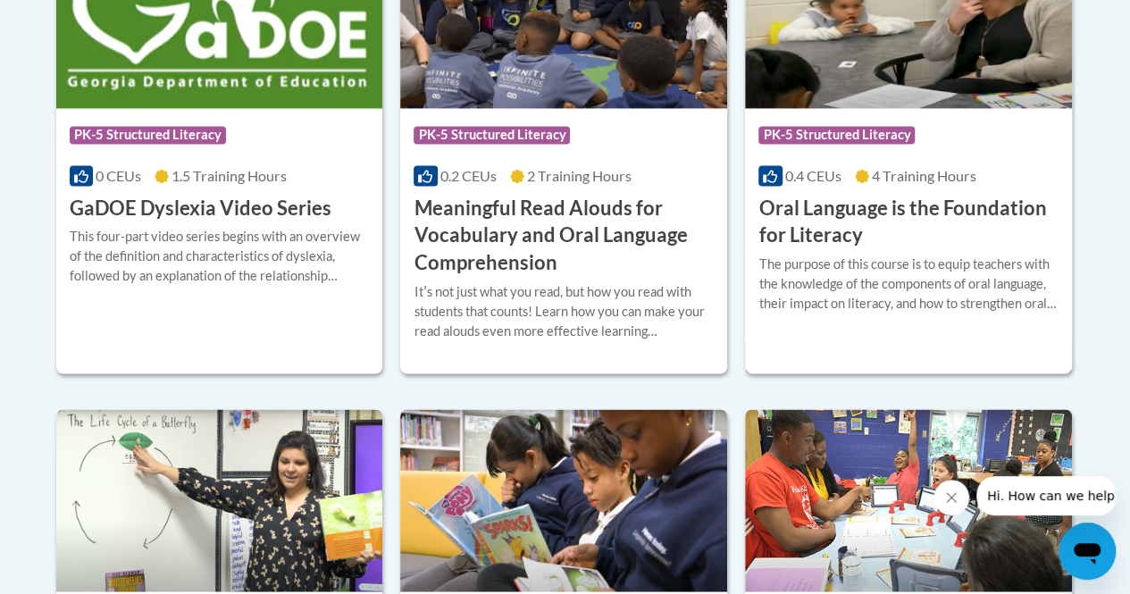
click at [907, 196] on h3 "Oral Language is the Foundation for Literacy" at bounding box center [908, 222] width 300 height 55
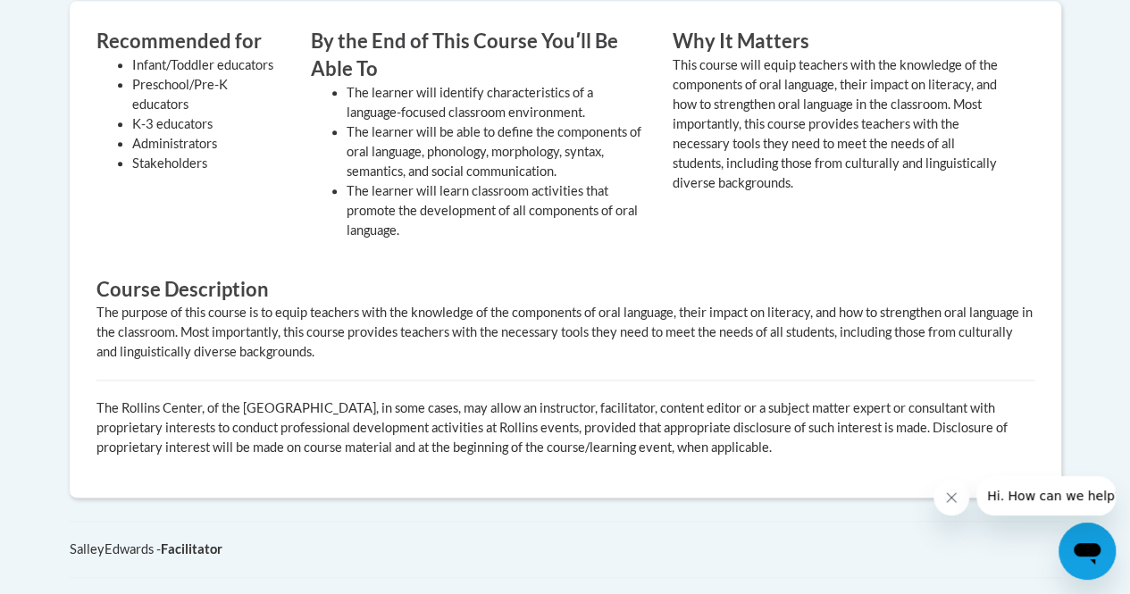
scroll to position [817, 0]
click at [723, 403] on p "The Rollins Center, of the [GEOGRAPHIC_DATA], in some cases, may allow an instr…" at bounding box center [565, 428] width 938 height 59
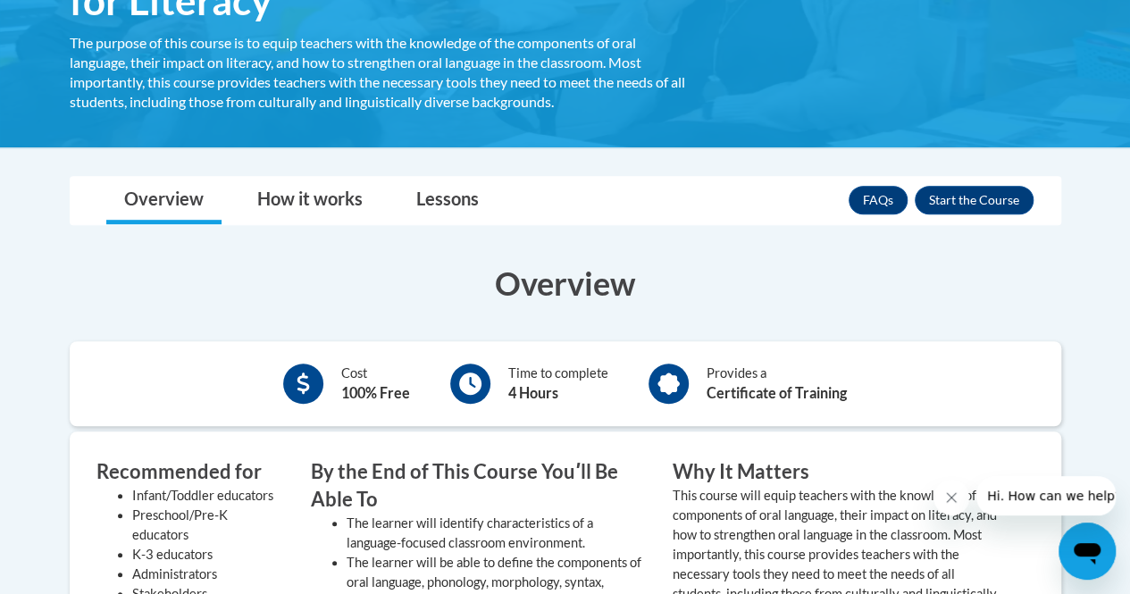
scroll to position [399, 0]
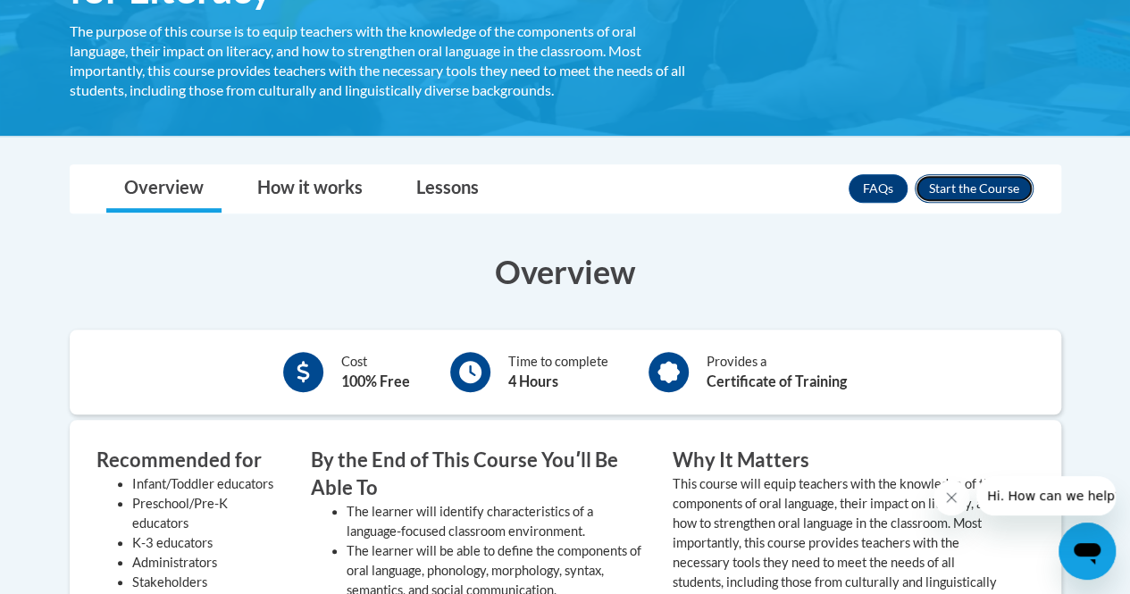
click at [968, 180] on button "Enroll" at bounding box center [974, 188] width 119 height 29
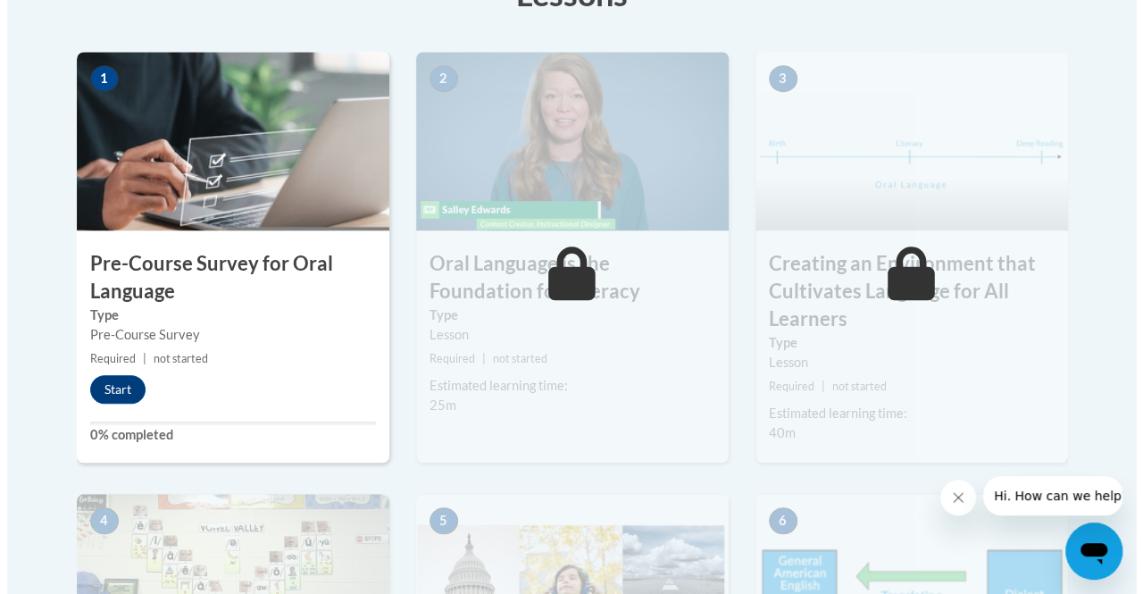
scroll to position [584, 0]
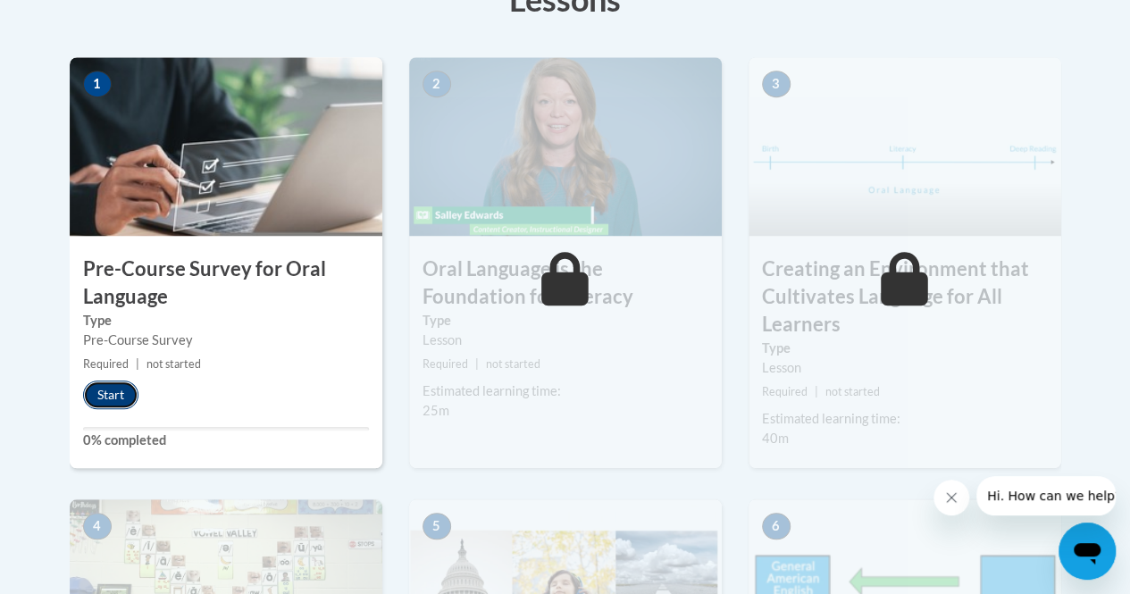
click at [115, 396] on button "Start" at bounding box center [110, 395] width 55 height 29
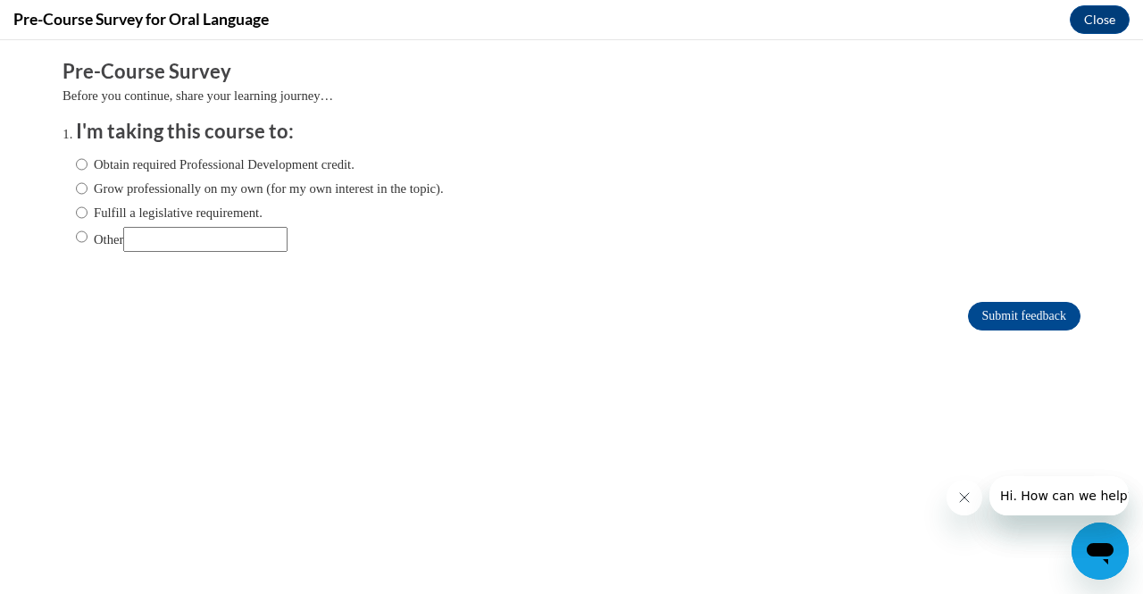
scroll to position [0, 0]
click at [76, 169] on input "Obtain required Professional Development credit." at bounding box center [82, 165] width 12 height 20
radio input "true"
click at [1028, 319] on input "Submit feedback" at bounding box center [1024, 316] width 113 height 29
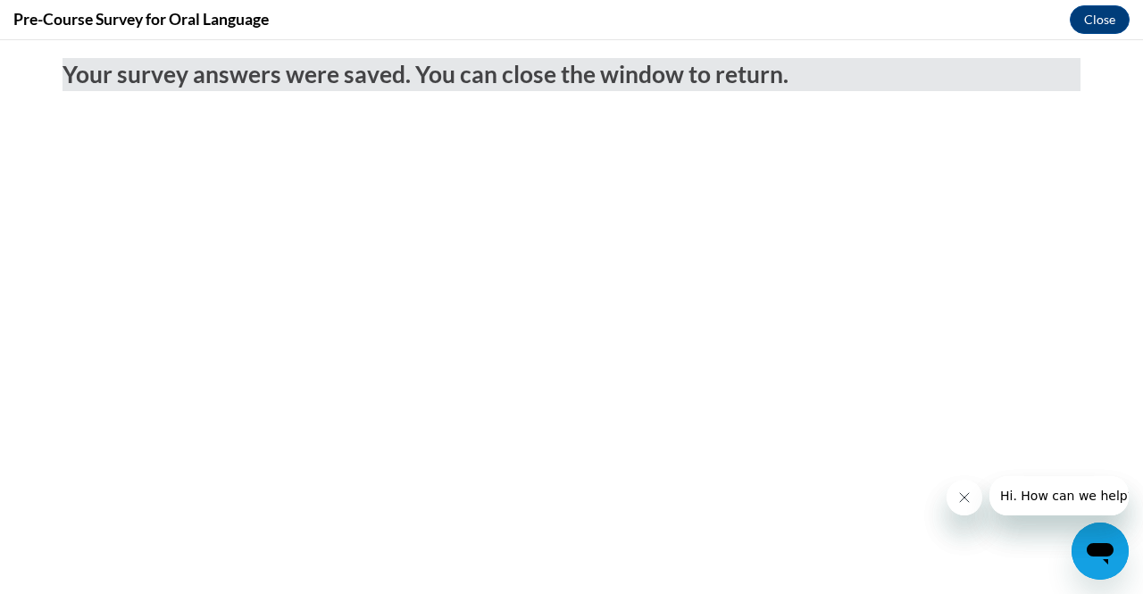
click at [965, 504] on icon "Close message from company" at bounding box center [964, 497] width 14 height 14
click at [965, 496] on icon "Close message from company" at bounding box center [963, 497] width 9 height 9
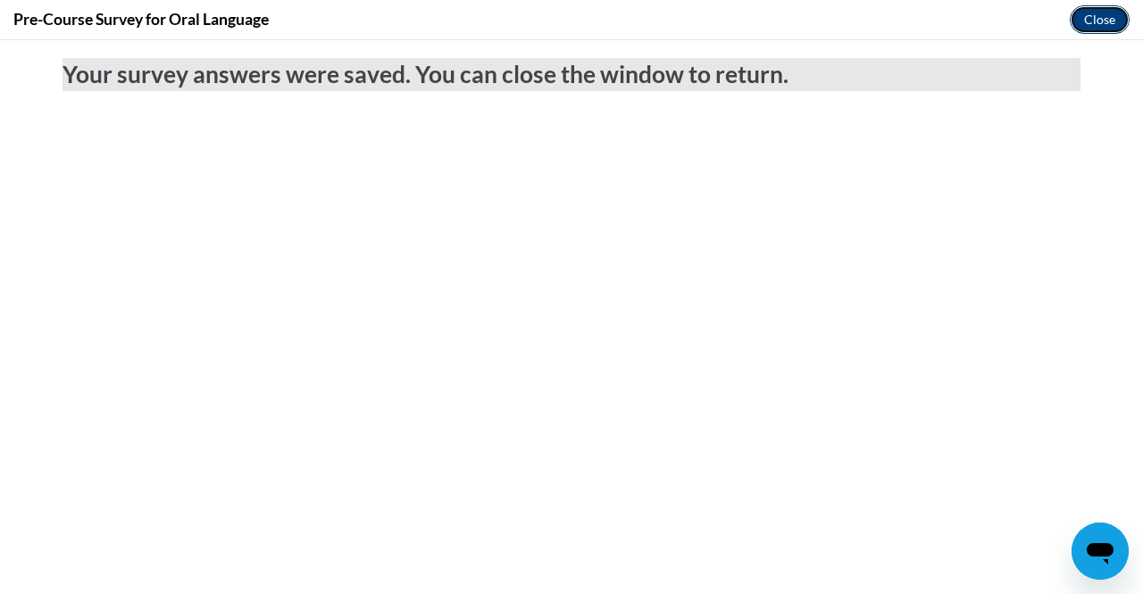
click at [1105, 19] on button "Close" at bounding box center [1100, 19] width 60 height 29
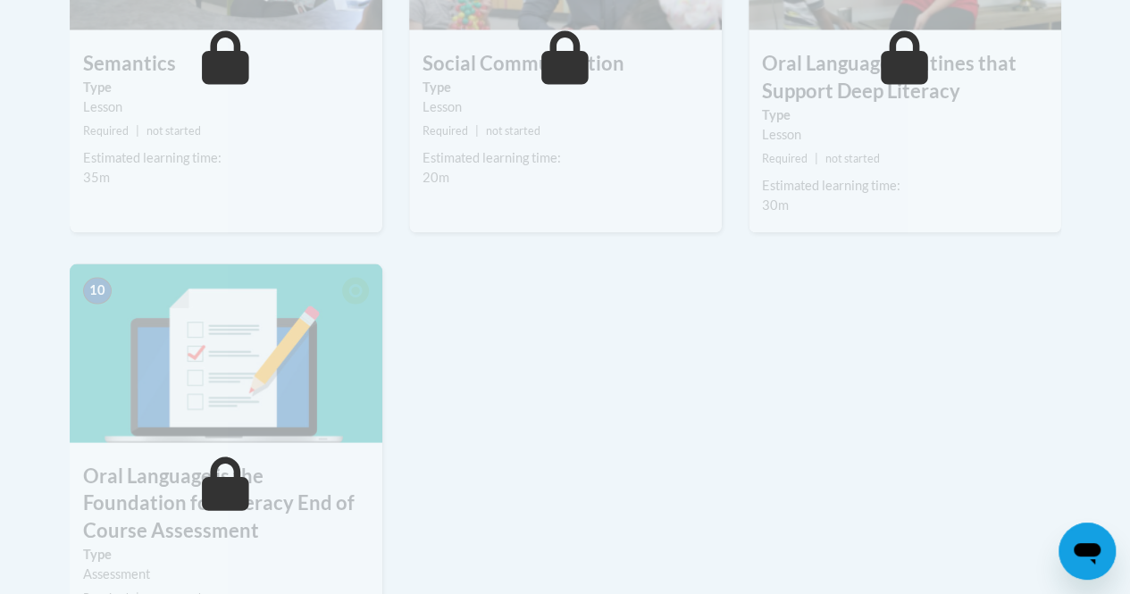
scroll to position [1629, 0]
